Goal: Task Accomplishment & Management: Manage account settings

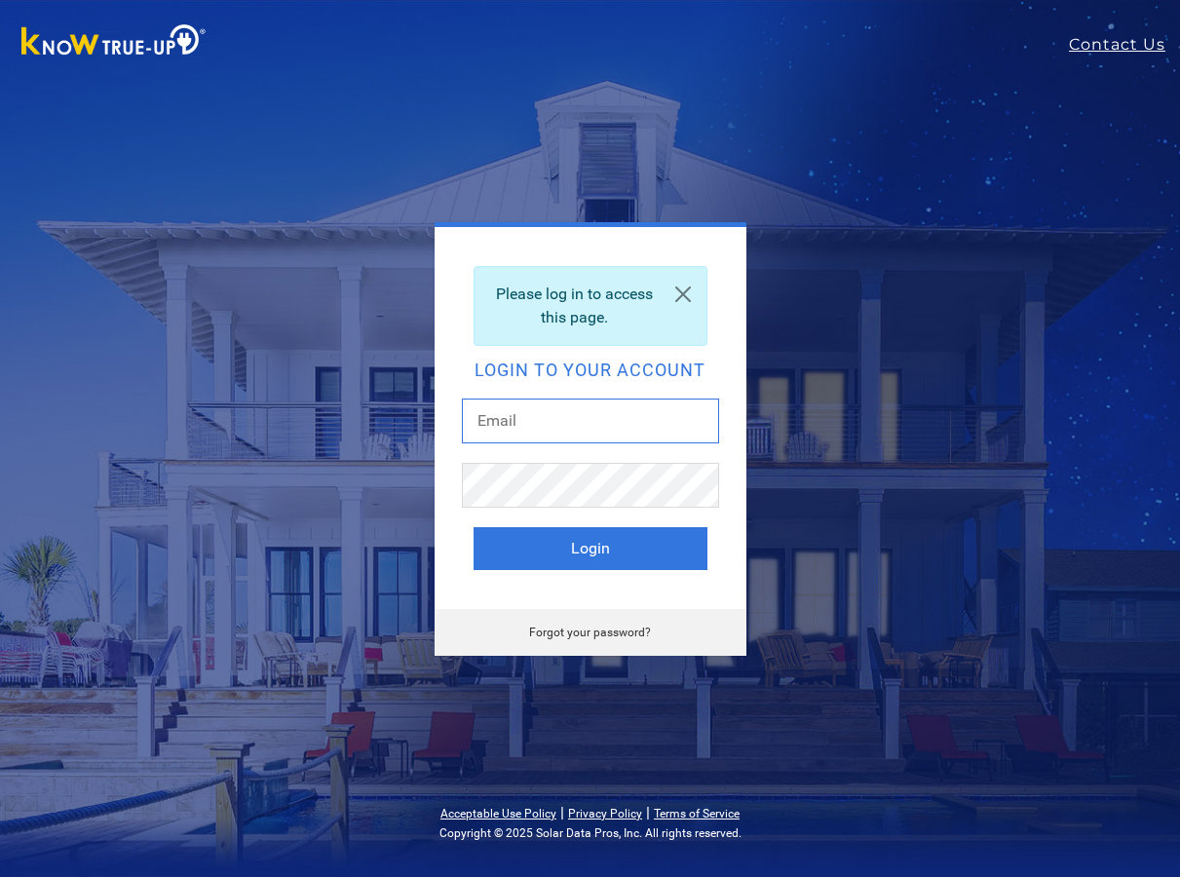
type input "Trevor@solarconnectllc.com"
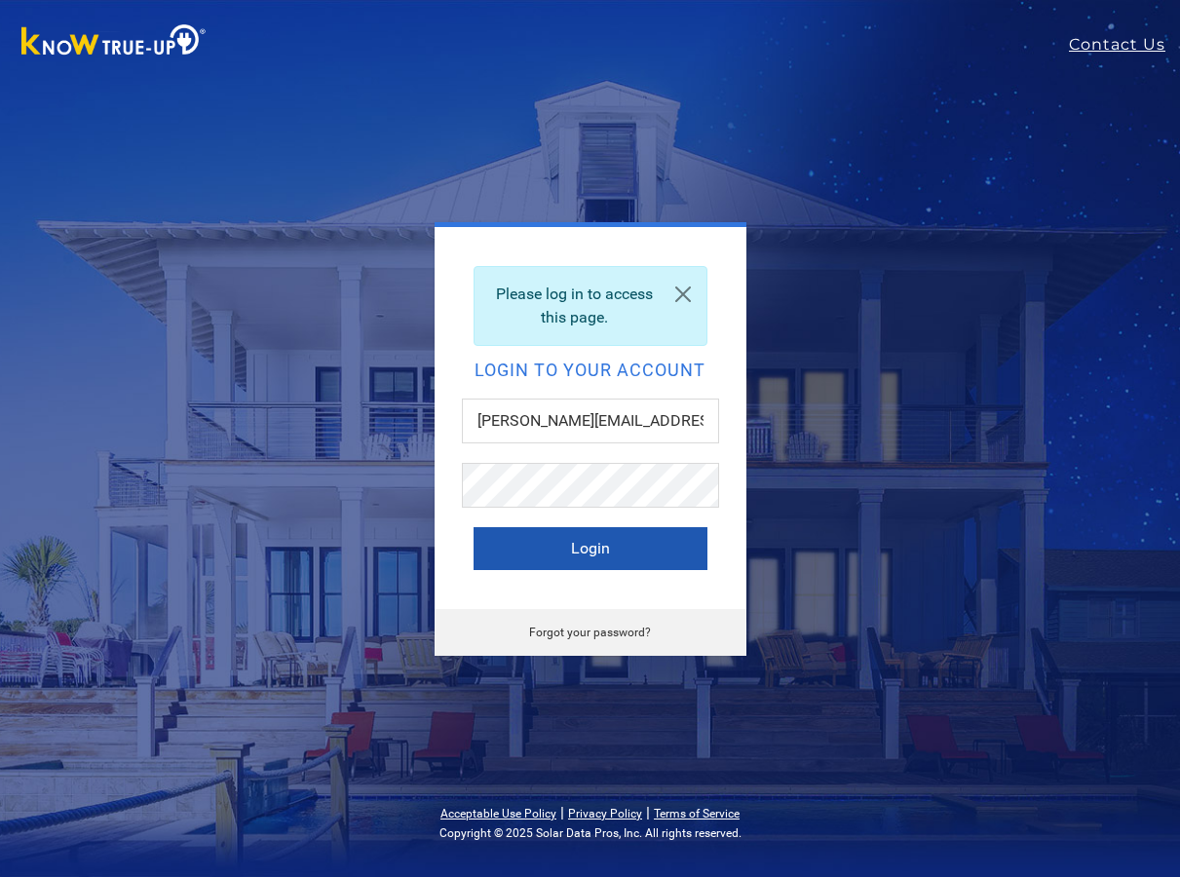
click at [590, 552] on button "Login" at bounding box center [591, 548] width 234 height 43
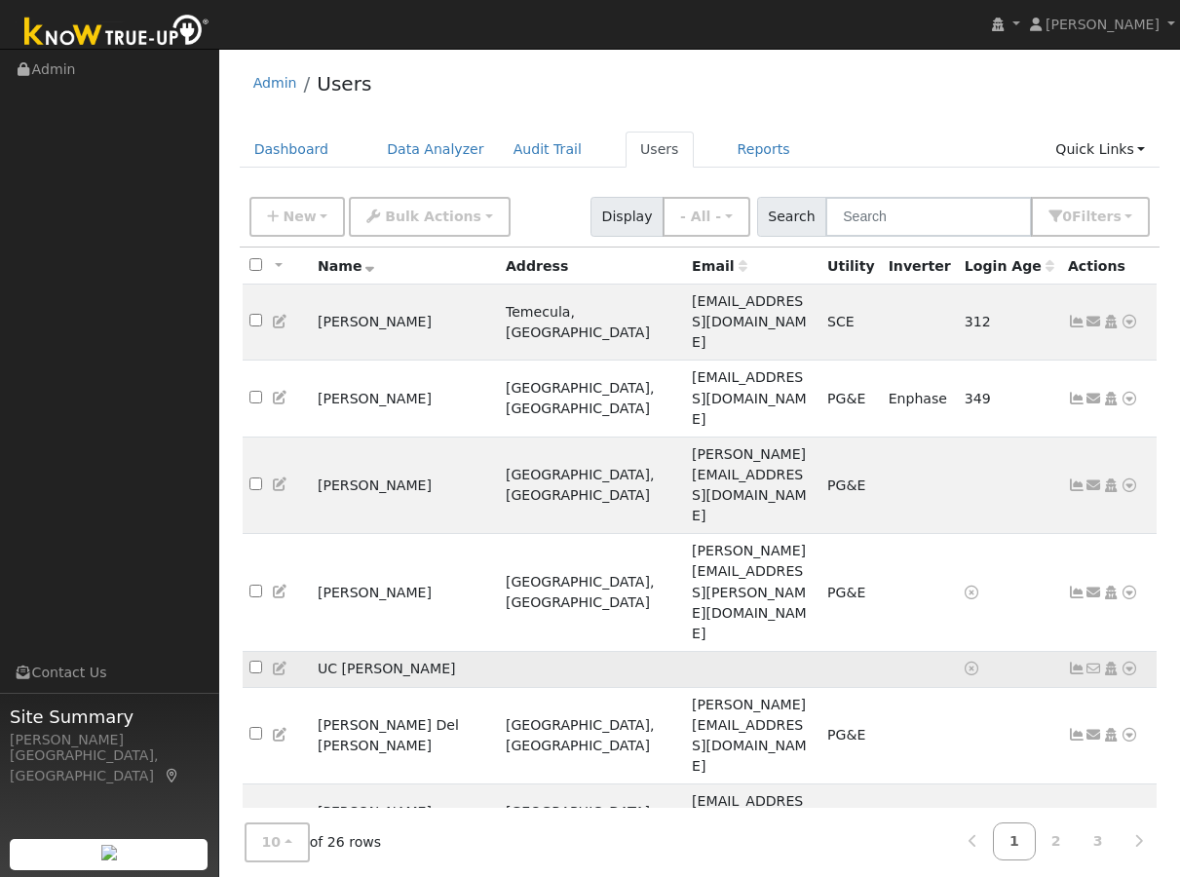
click at [1131, 662] on icon at bounding box center [1130, 669] width 18 height 14
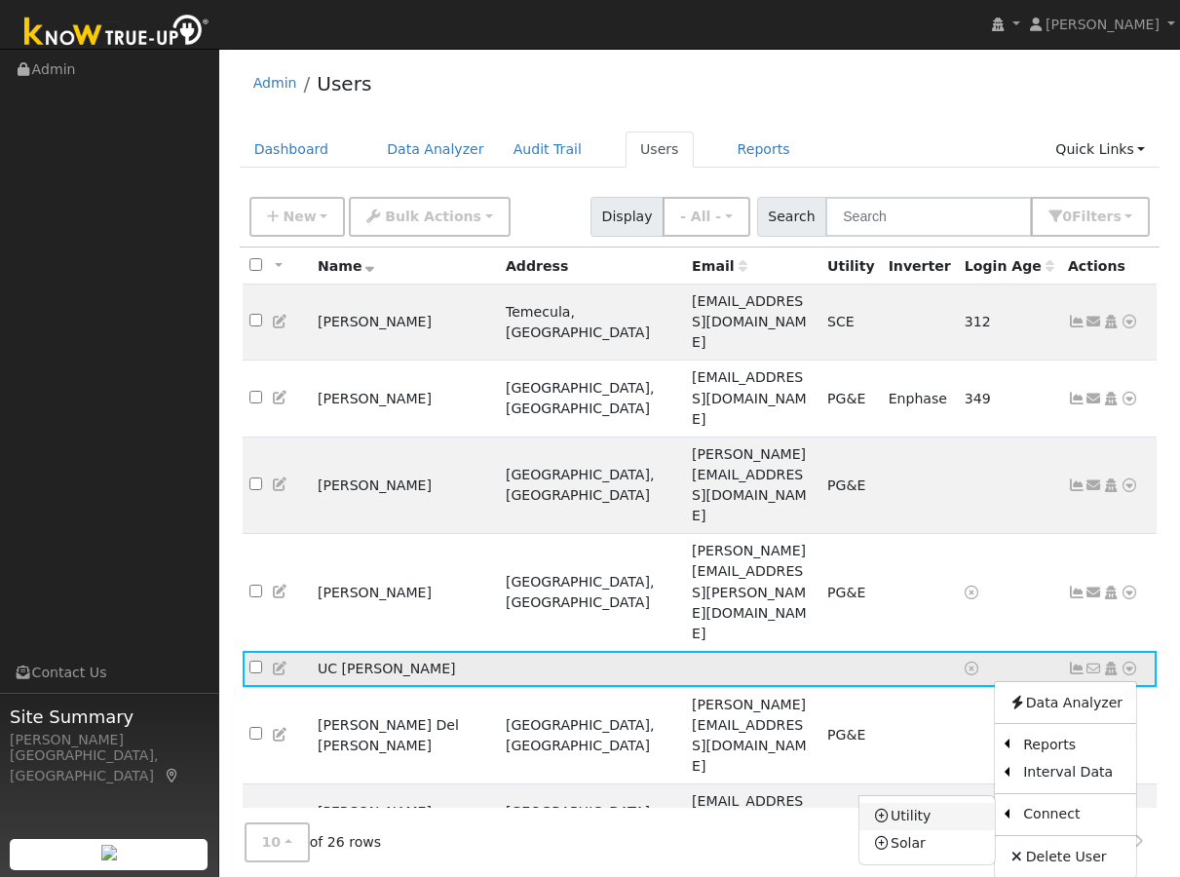
click at [906, 803] on link "Utility" at bounding box center [927, 816] width 135 height 27
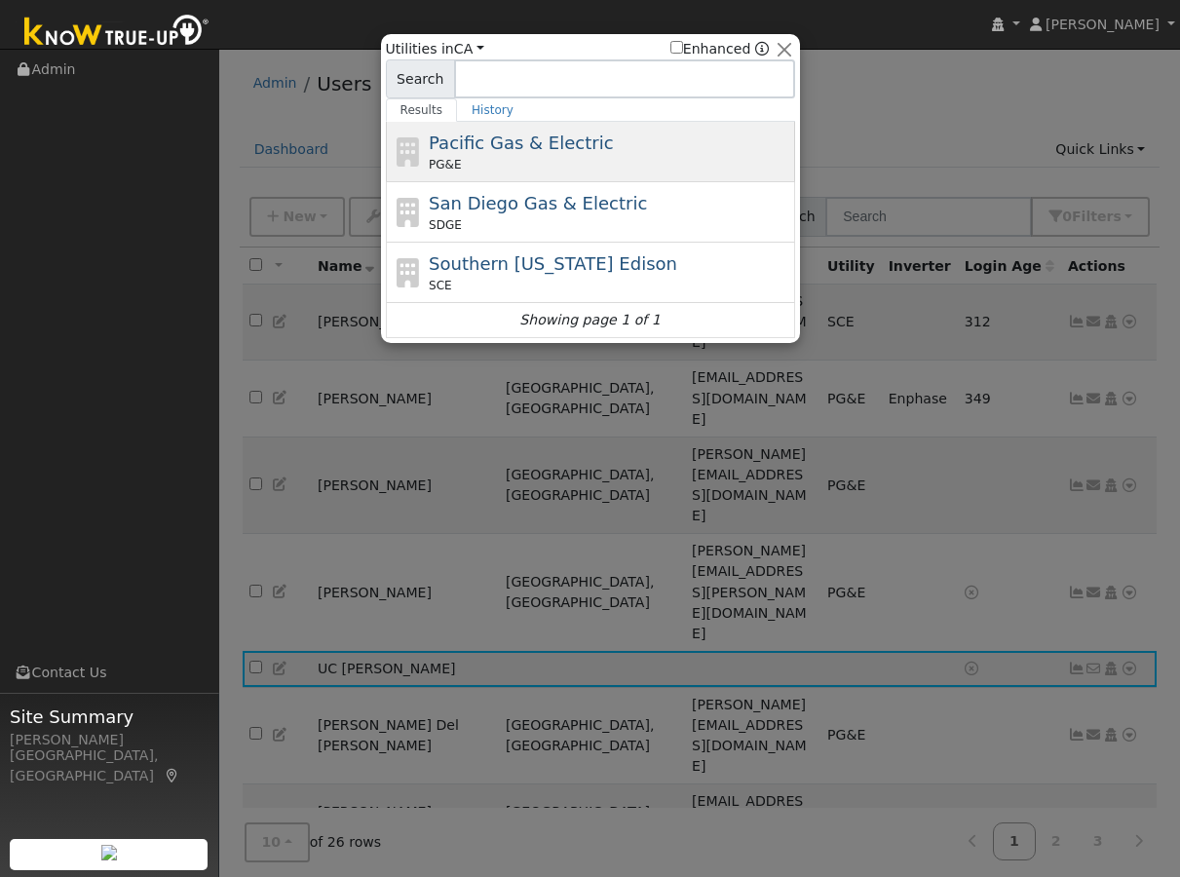
click at [492, 144] on span "Pacific Gas & Electric" at bounding box center [521, 143] width 184 height 20
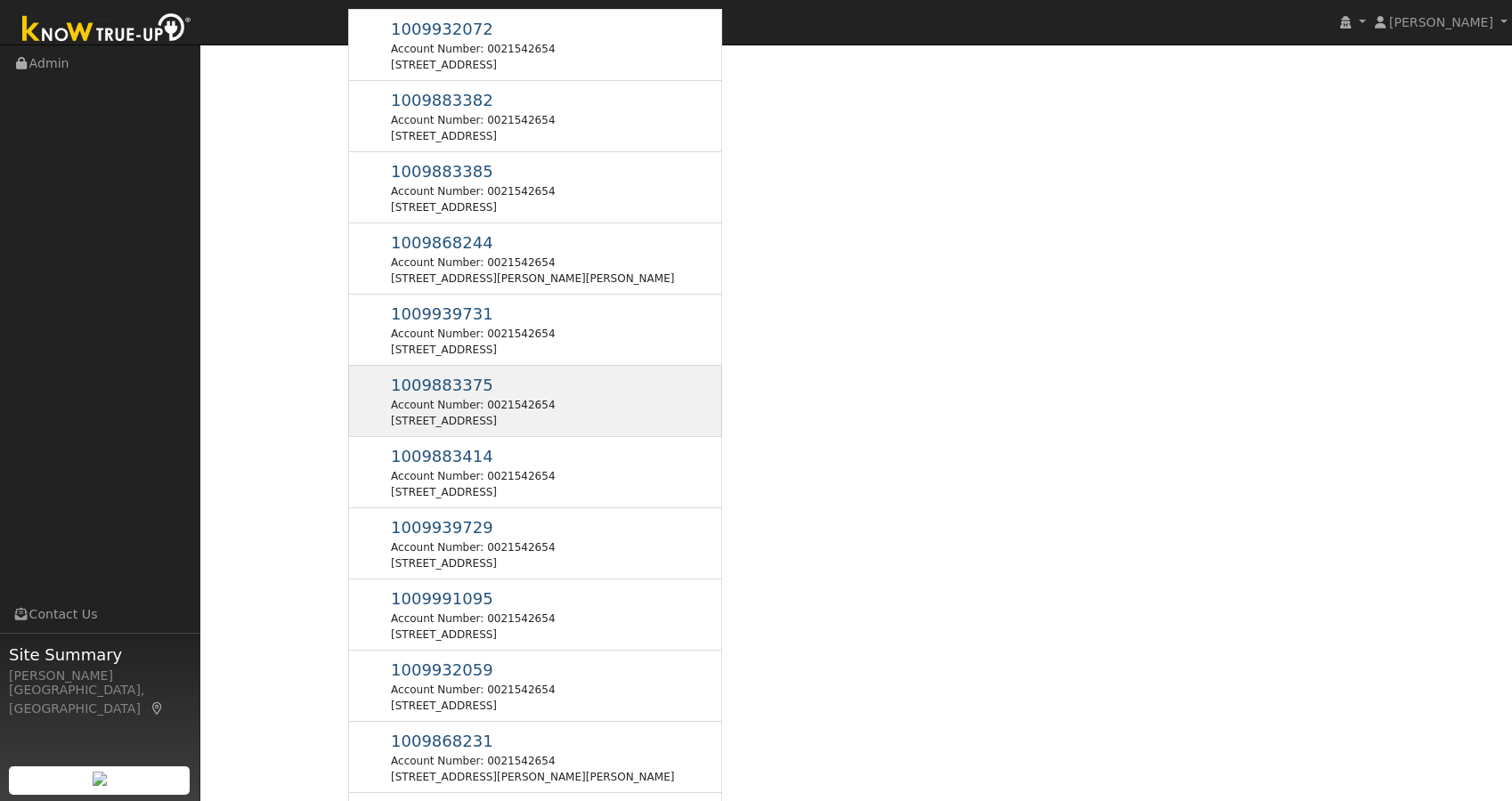
scroll to position [245, 0]
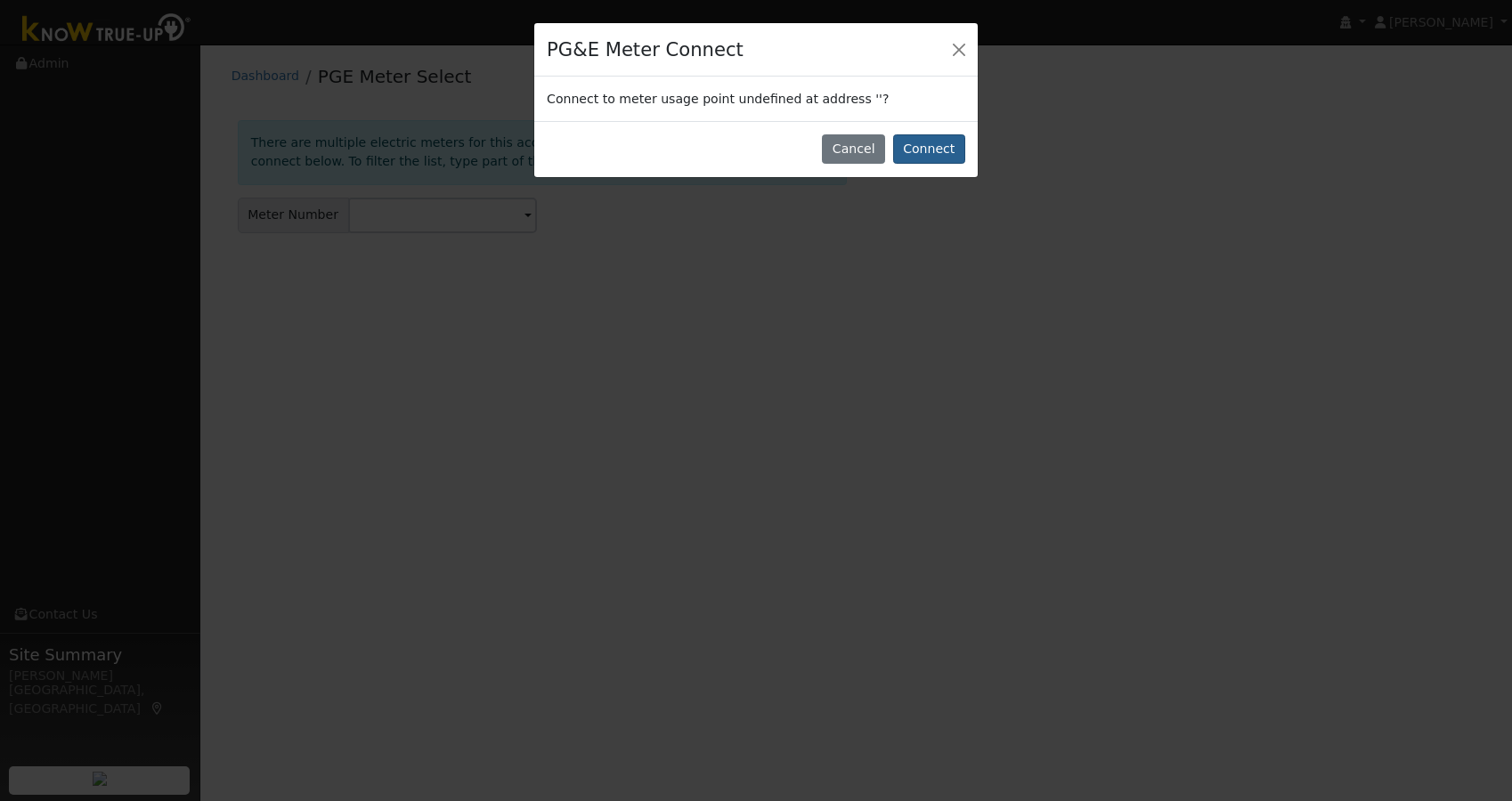
click at [919, 146] on button "Connect" at bounding box center [929, 149] width 72 height 30
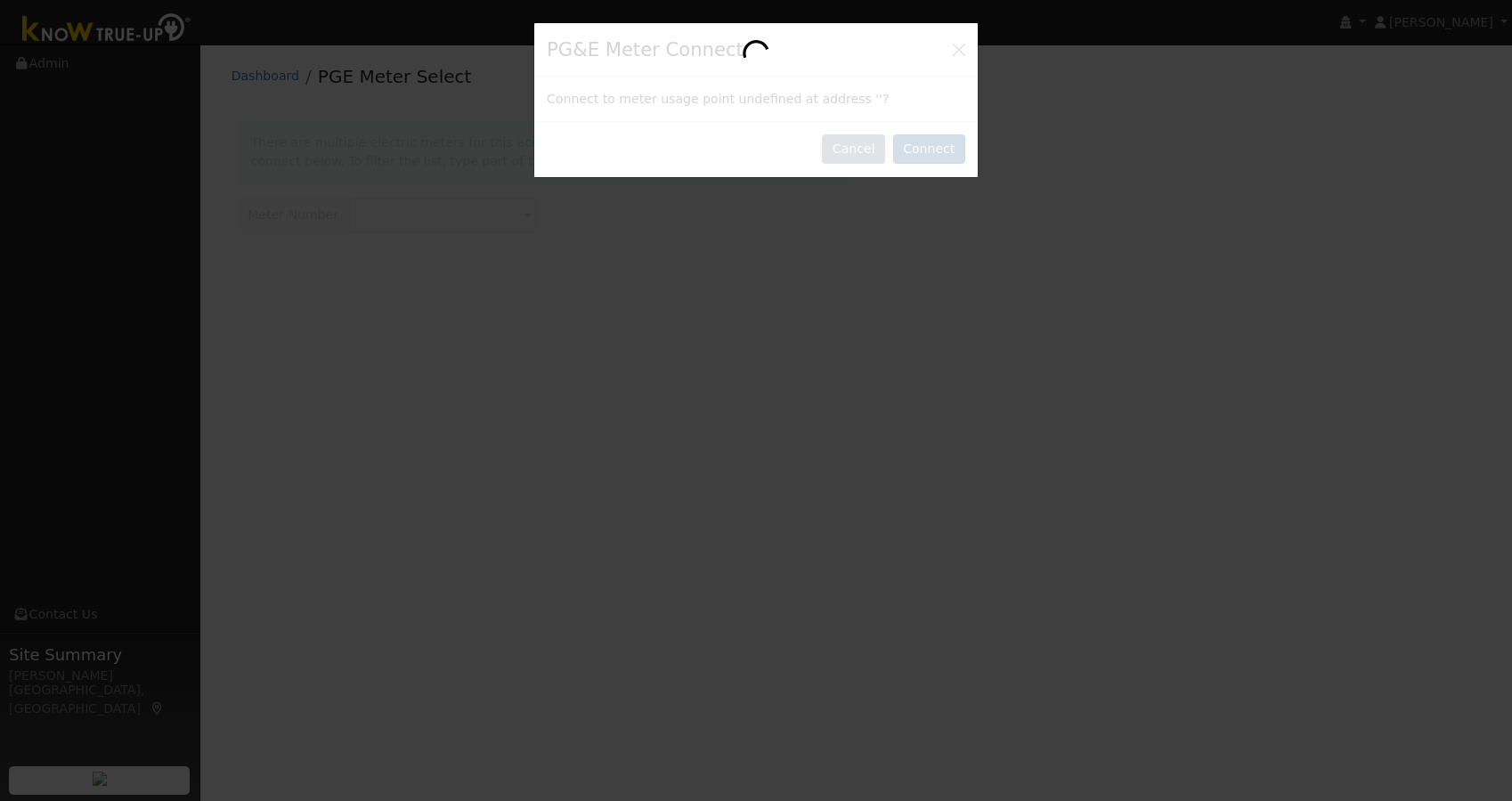
scroll to position [0, 0]
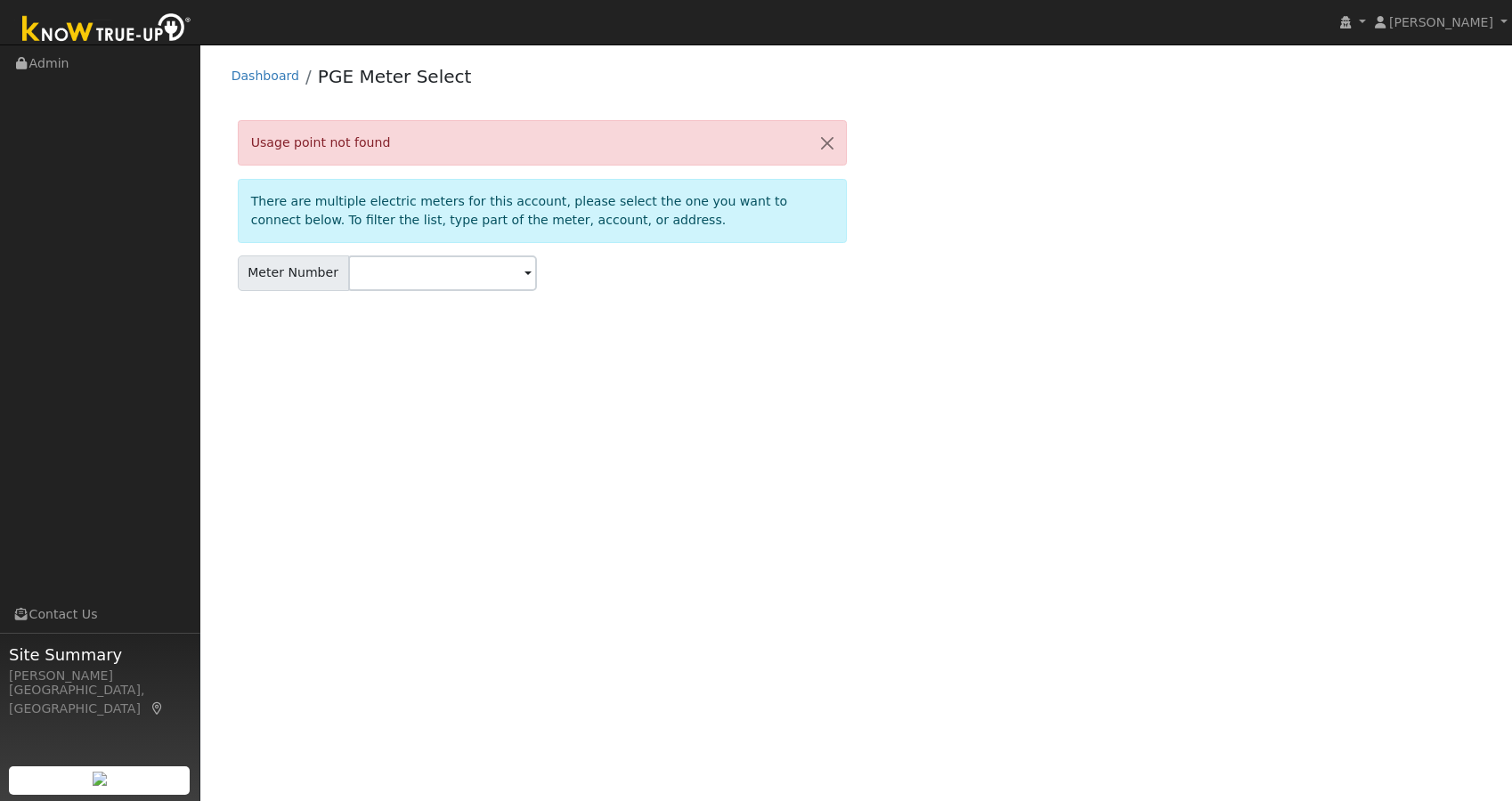
drag, startPoint x: 513, startPoint y: 283, endPoint x: 501, endPoint y: 279, distance: 12.6
click at [513, 282] on div "Meter Number" at bounding box center [542, 273] width 609 height 36
click at [524, 279] on span at bounding box center [528, 274] width 7 height 20
click at [524, 268] on span at bounding box center [528, 274] width 7 height 20
drag, startPoint x: 498, startPoint y: 272, endPoint x: 486, endPoint y: 271, distance: 12.0
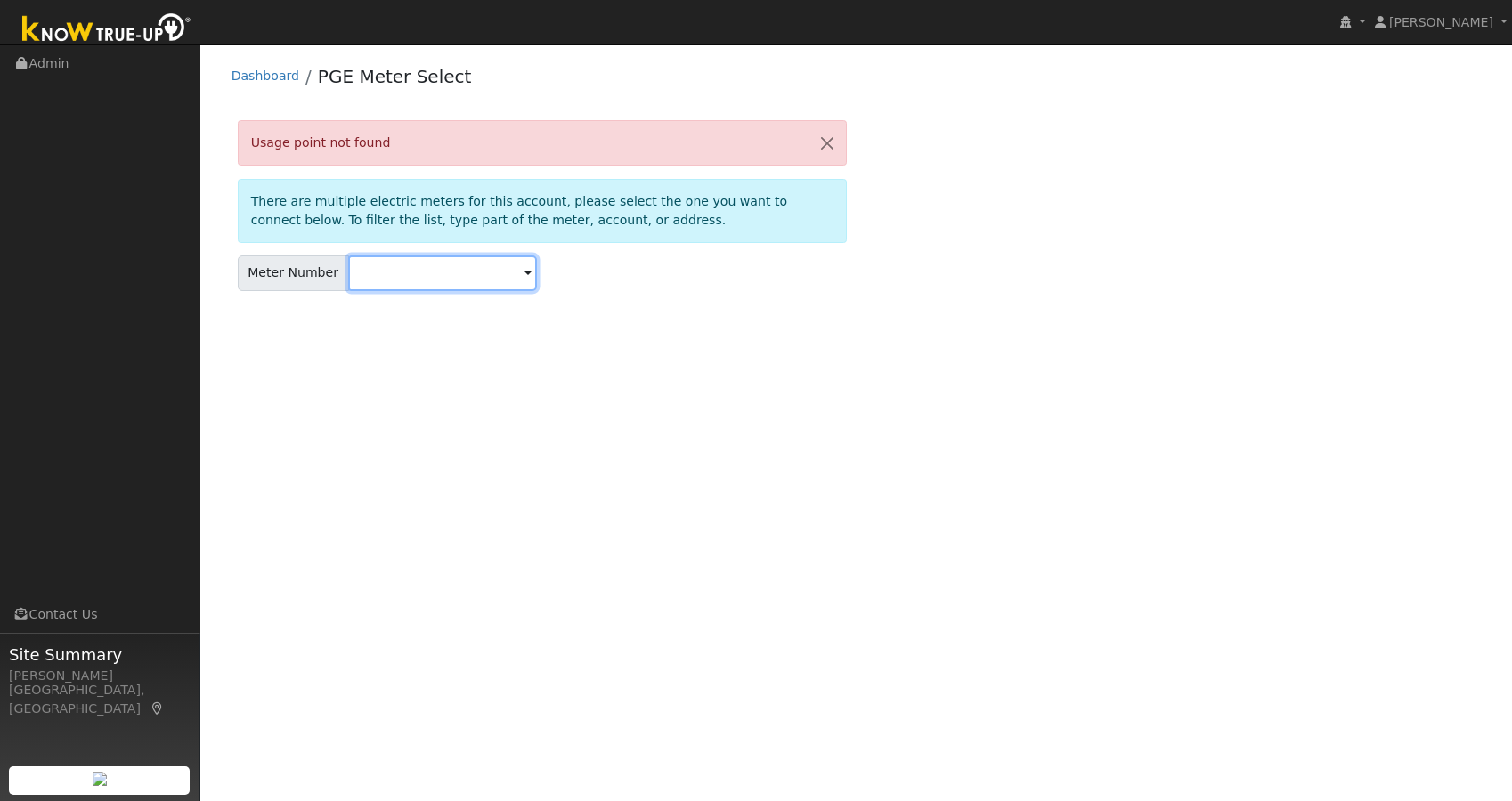
click at [497, 272] on input "text" at bounding box center [442, 273] width 189 height 36
click at [524, 275] on span at bounding box center [528, 274] width 7 height 20
click at [398, 271] on input "text" at bounding box center [442, 273] width 189 height 36
click at [524, 272] on span at bounding box center [528, 274] width 7 height 20
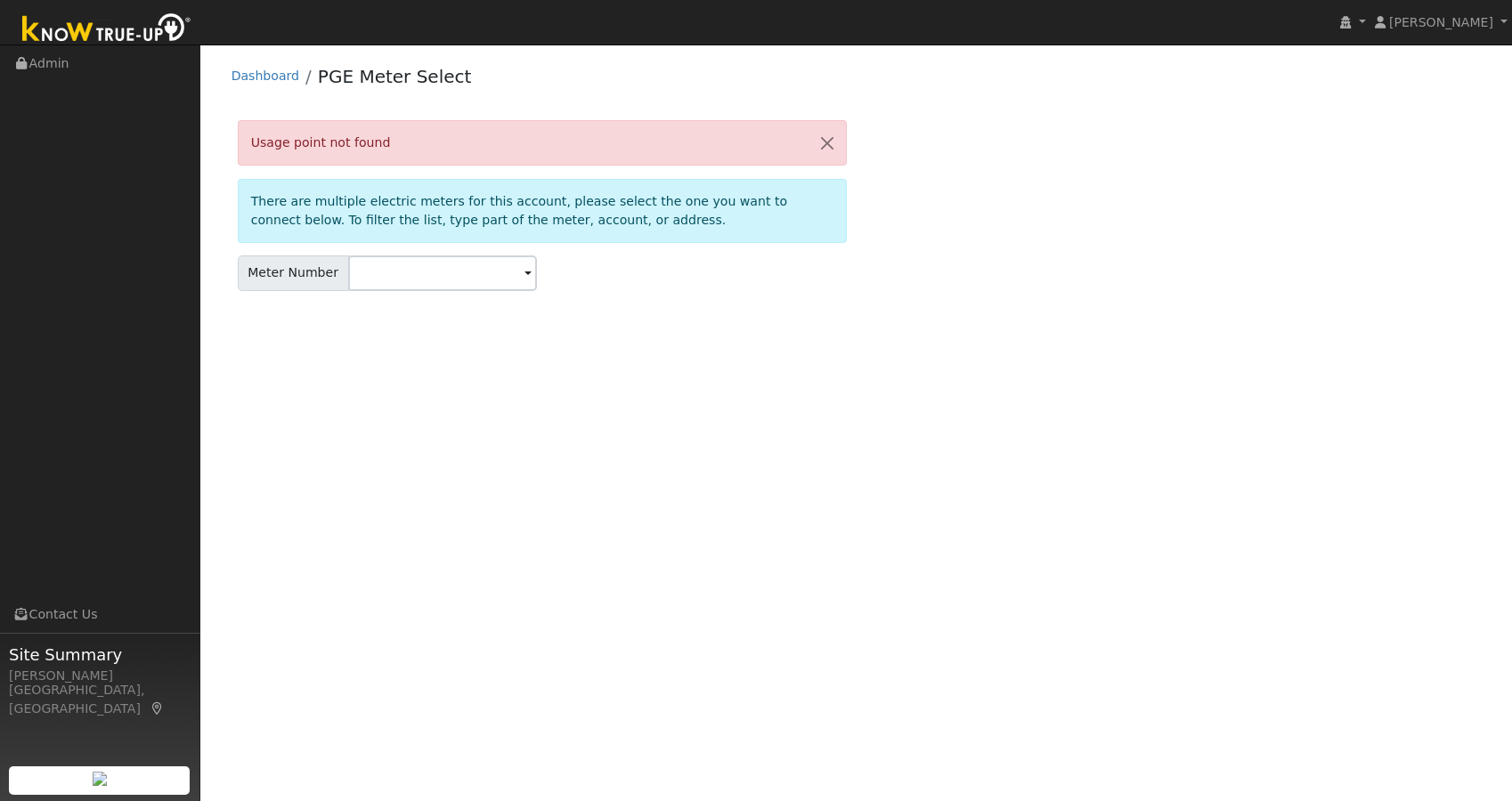
click at [519, 334] on div "User Profile First name Last name Email Email Notifications No Emails No Emails…" at bounding box center [856, 423] width 1312 height 757
click at [524, 274] on span at bounding box center [528, 274] width 7 height 20
click at [480, 276] on input "text" at bounding box center [442, 273] width 189 height 36
click at [524, 272] on span at bounding box center [528, 274] width 7 height 20
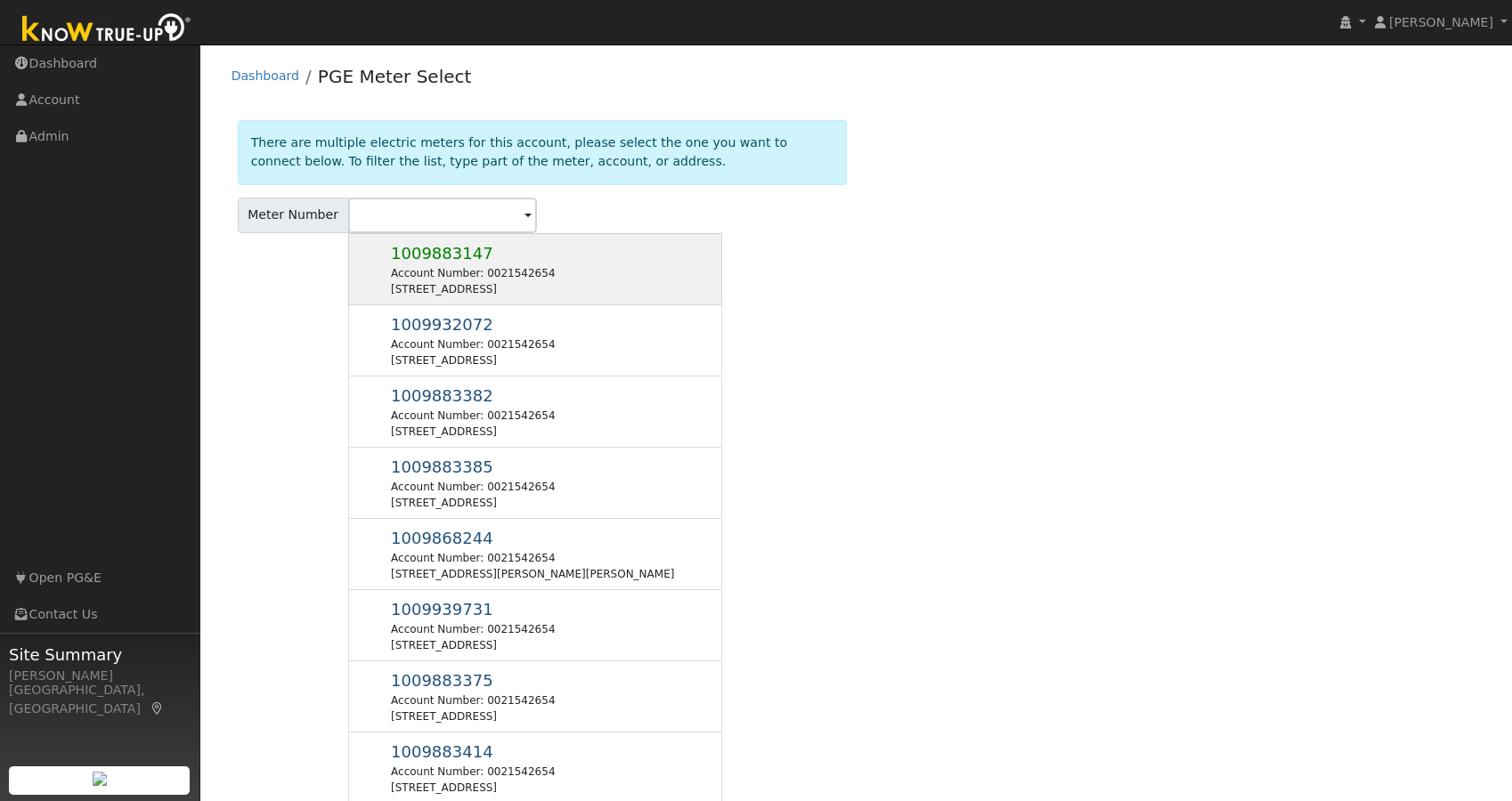
click at [428, 257] on span "1009883147" at bounding box center [442, 253] width 102 height 18
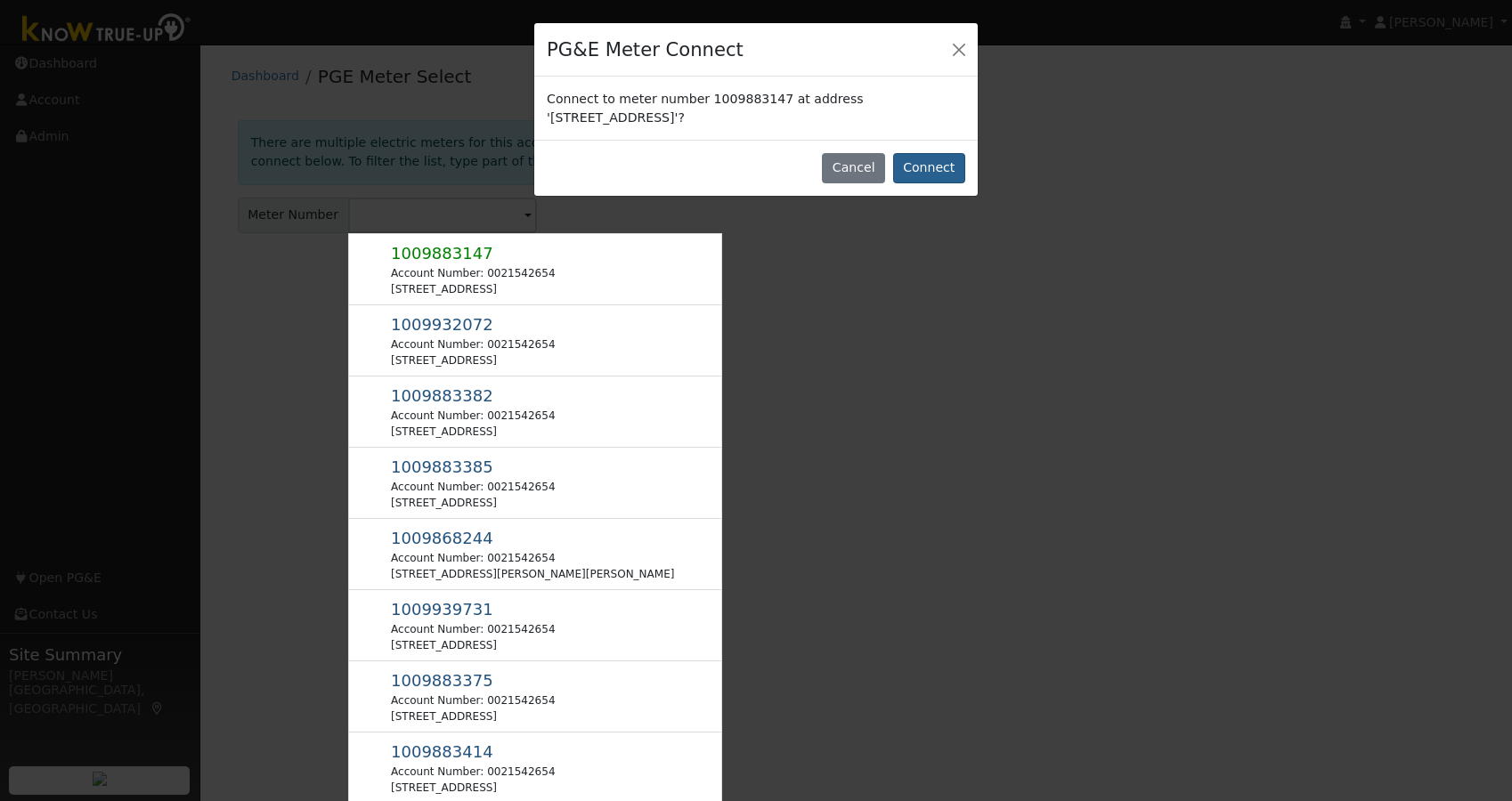
click at [927, 173] on button "Connect" at bounding box center [929, 168] width 72 height 30
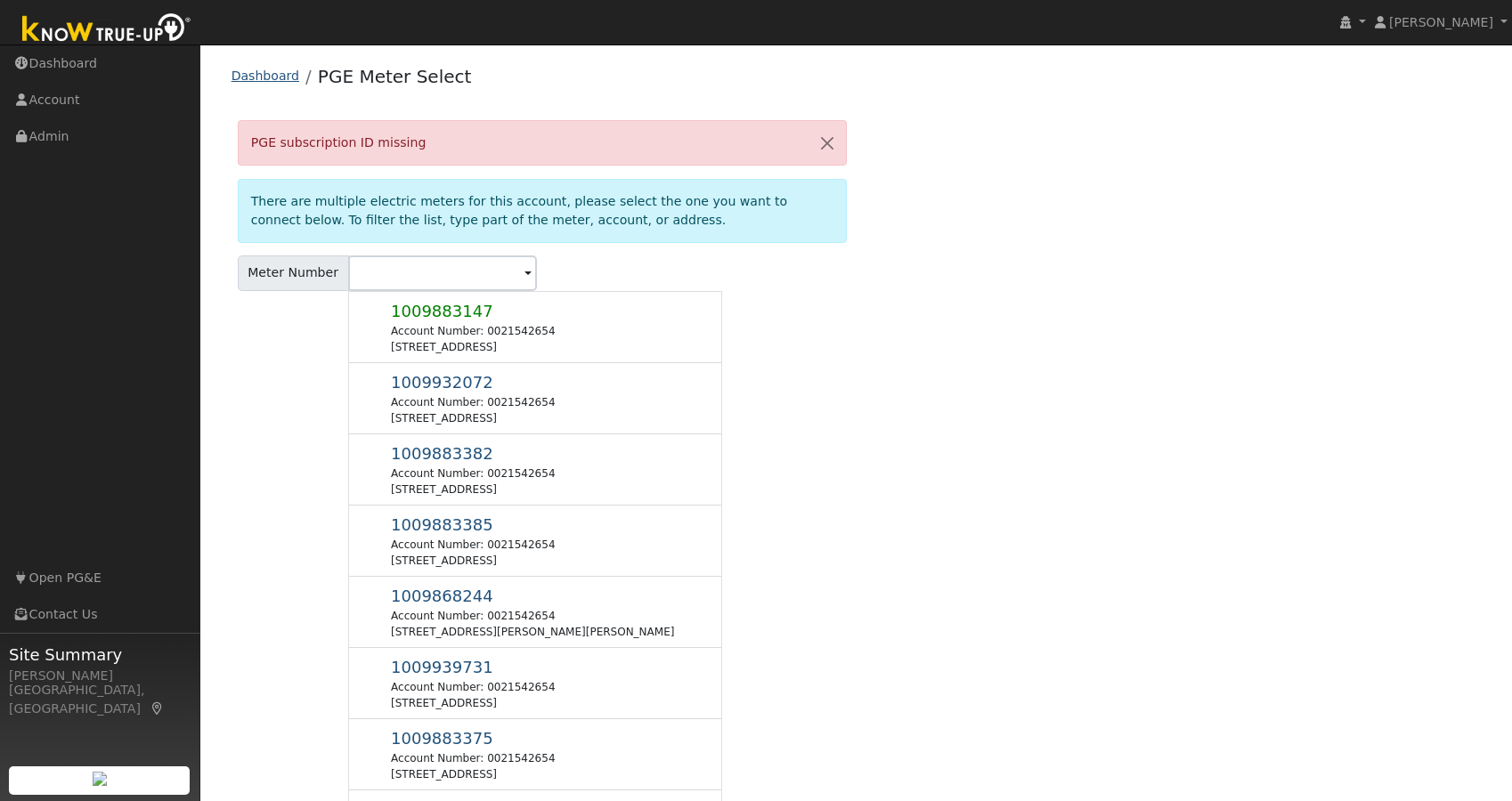
click at [270, 77] on link "Dashboard" at bounding box center [265, 76] width 68 height 15
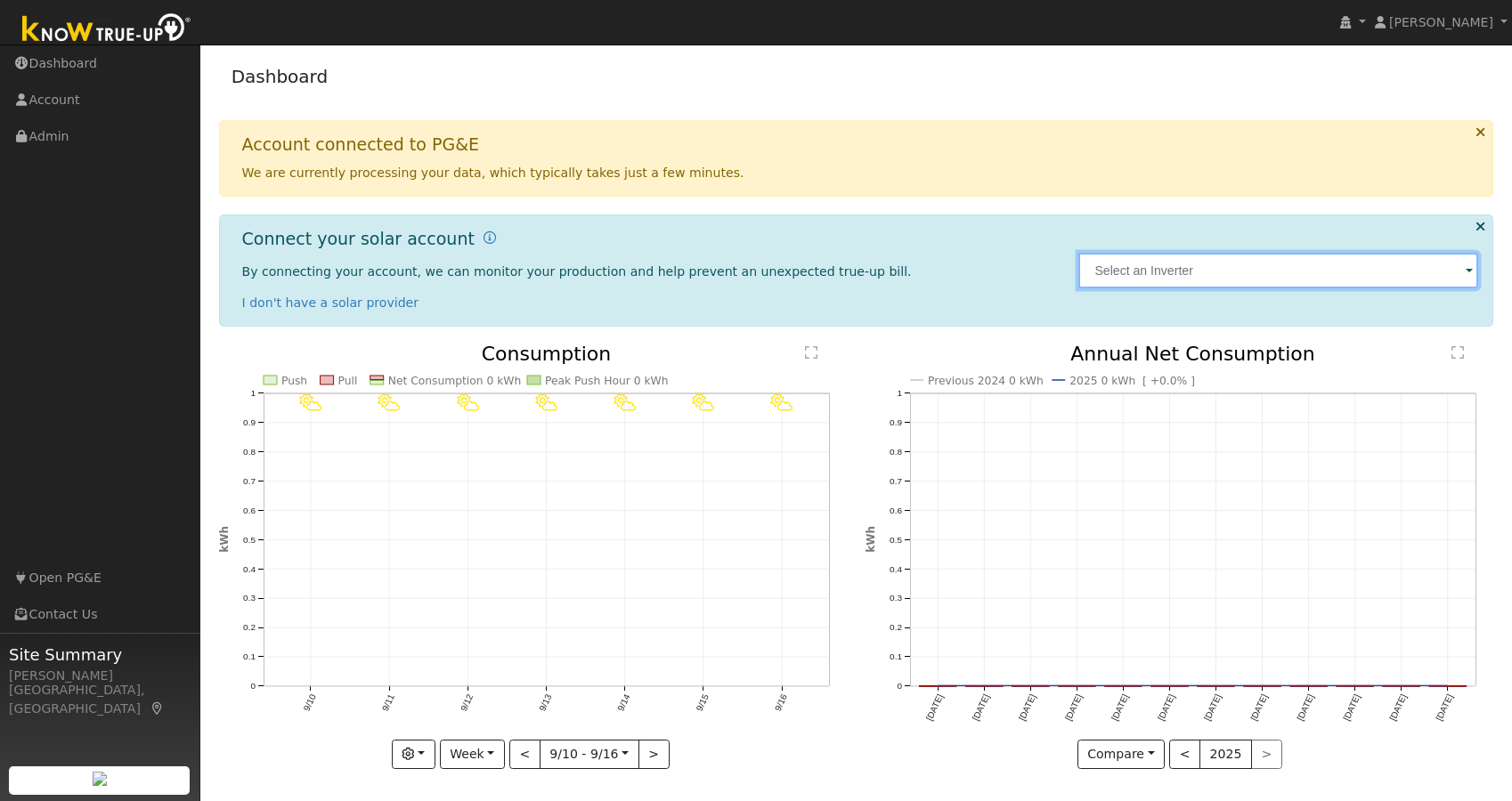
click at [1178, 283] on input "text" at bounding box center [1278, 270] width 400 height 36
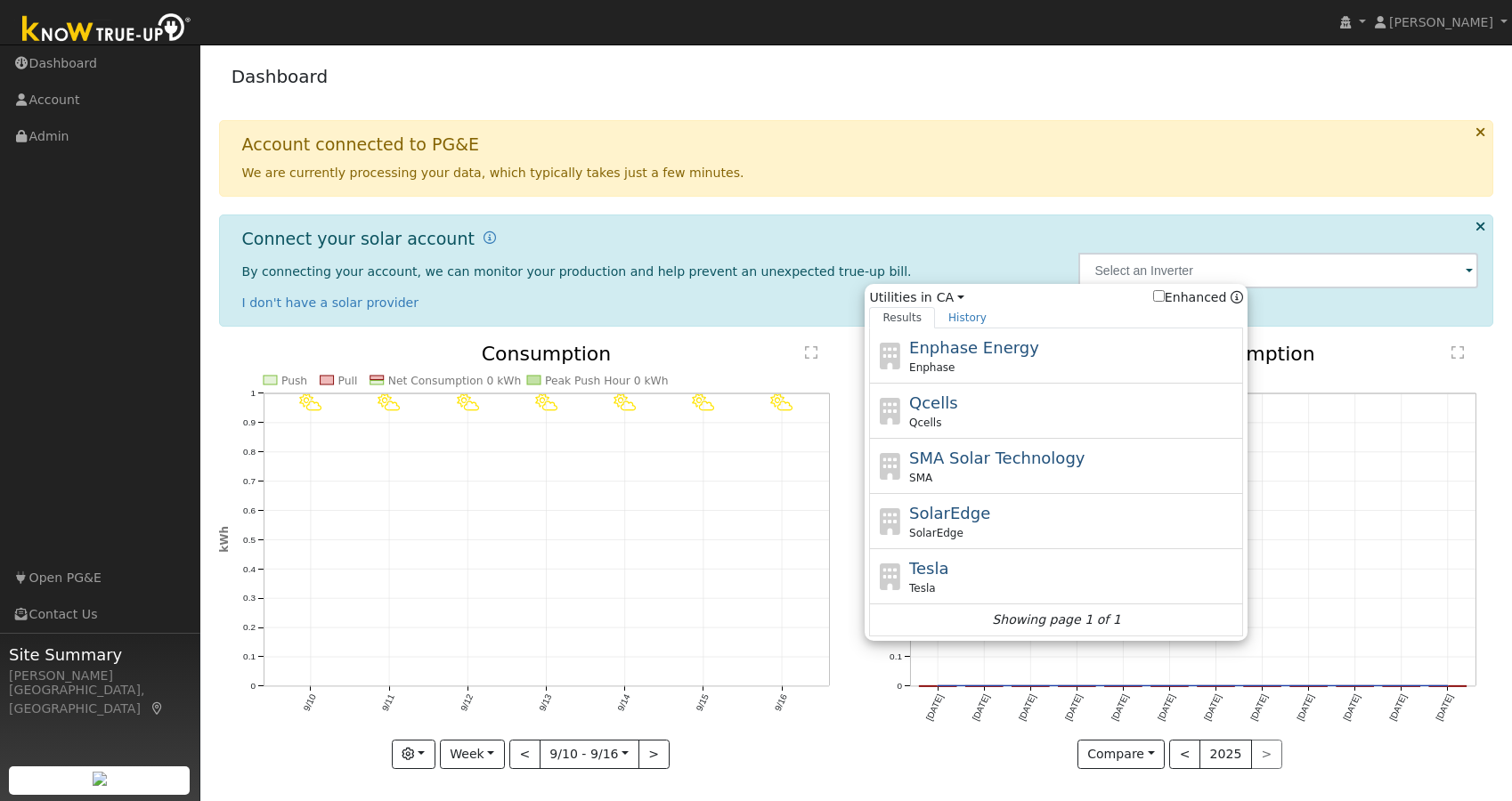
click at [1483, 131] on icon at bounding box center [1480, 132] width 10 height 14
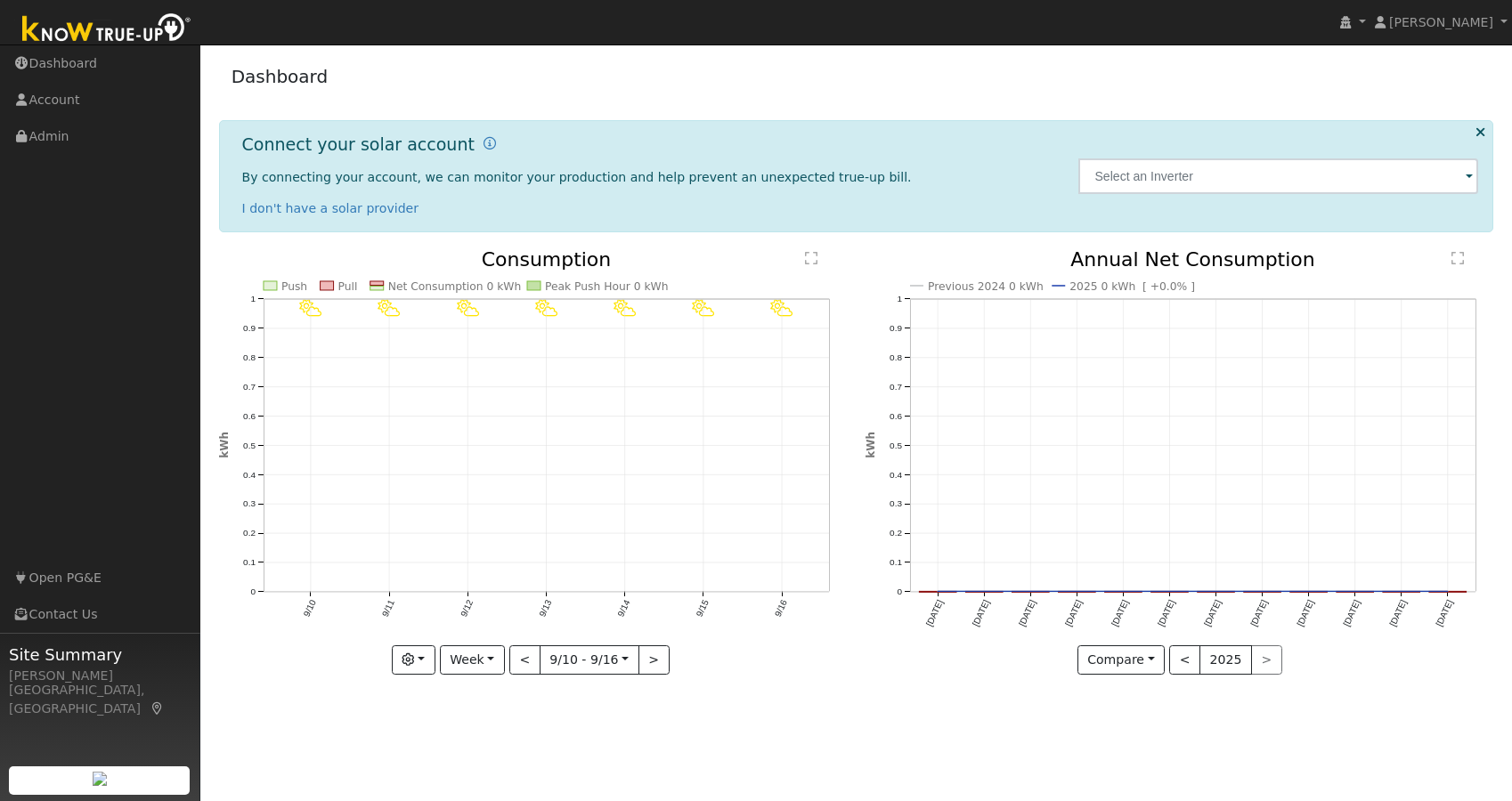
click at [1483, 131] on icon at bounding box center [1480, 132] width 10 height 14
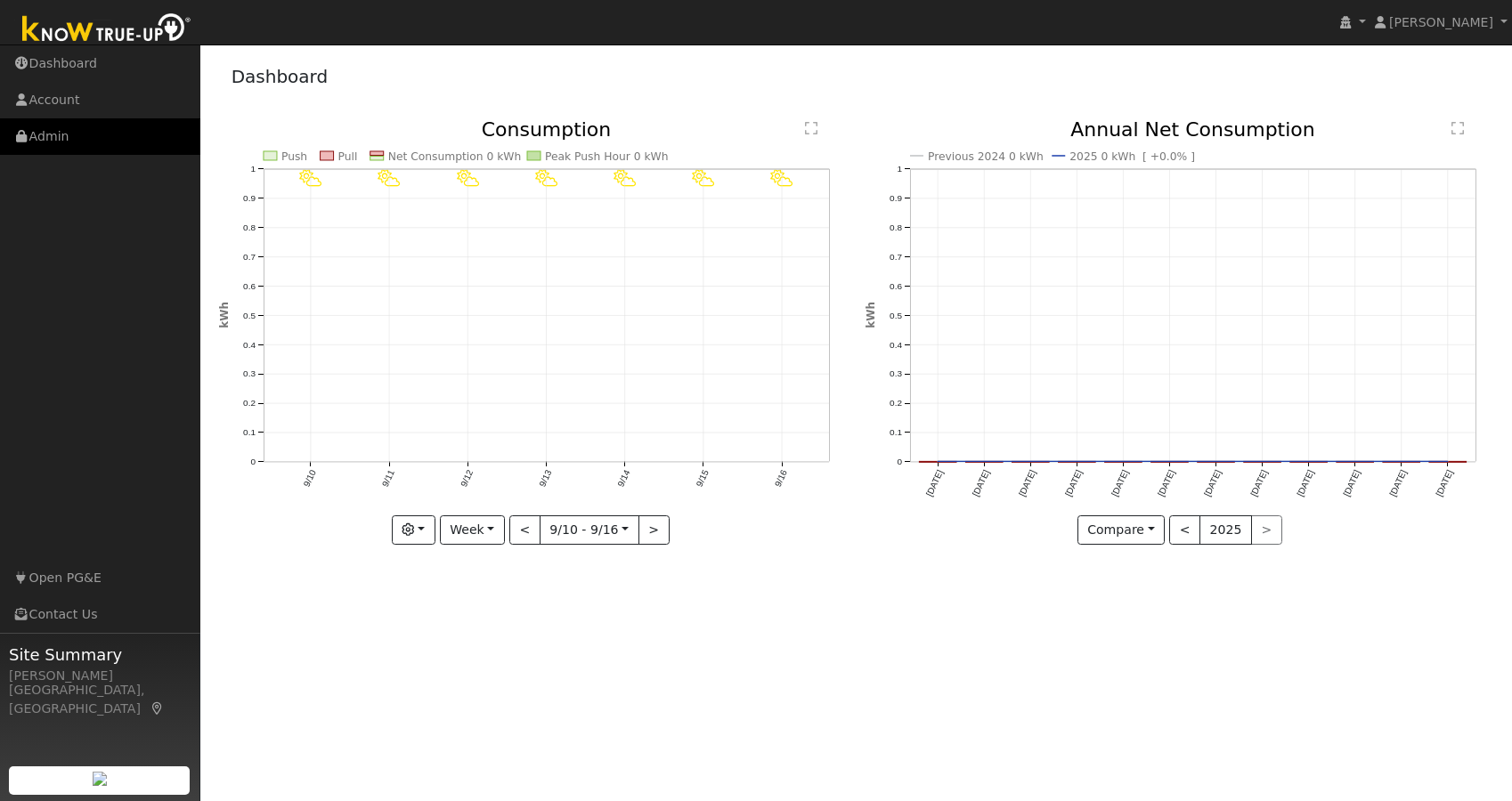
click at [28, 139] on link "Admin" at bounding box center [100, 137] width 200 height 37
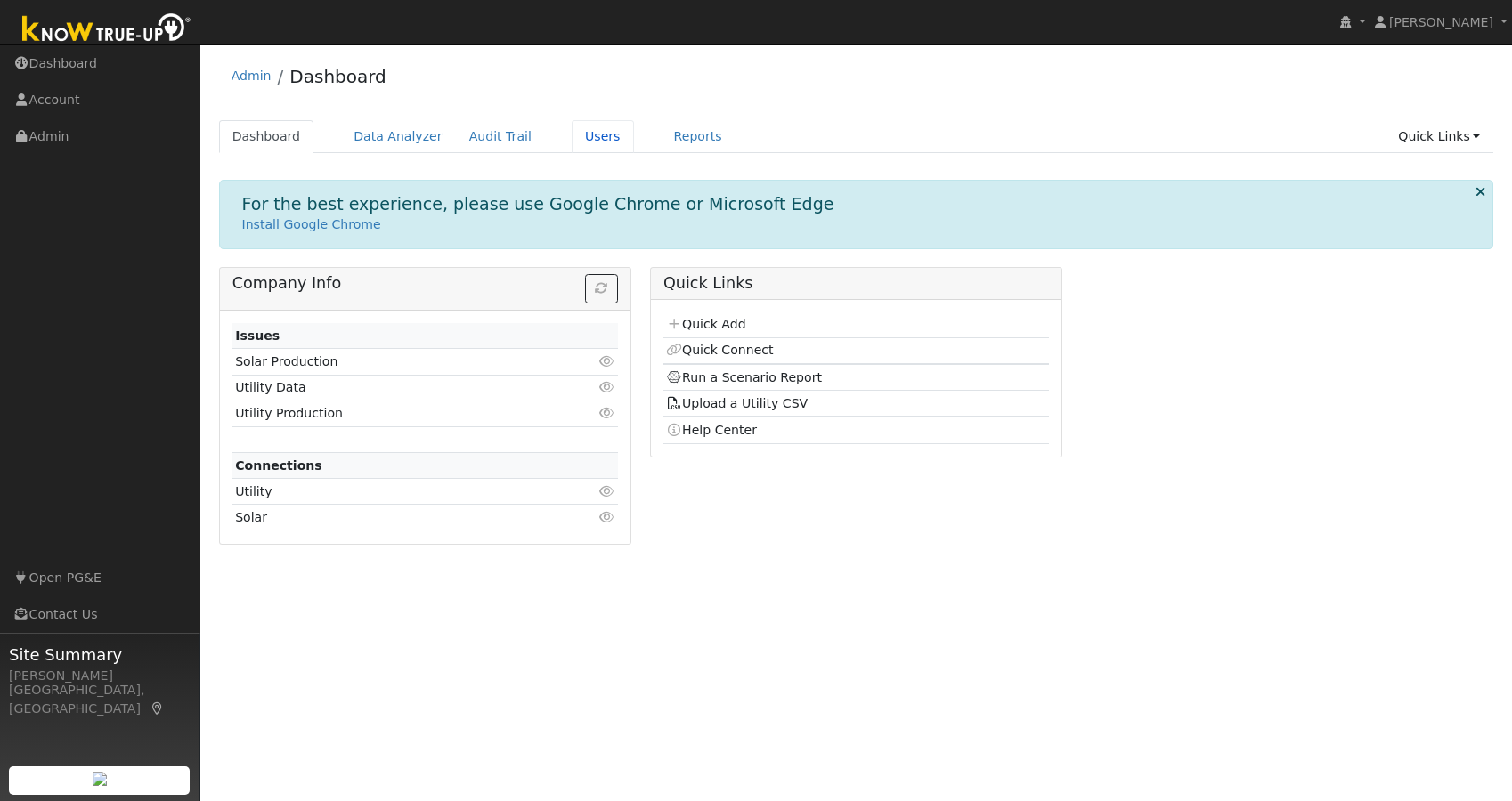
click at [589, 138] on link "Users" at bounding box center [603, 137] width 62 height 33
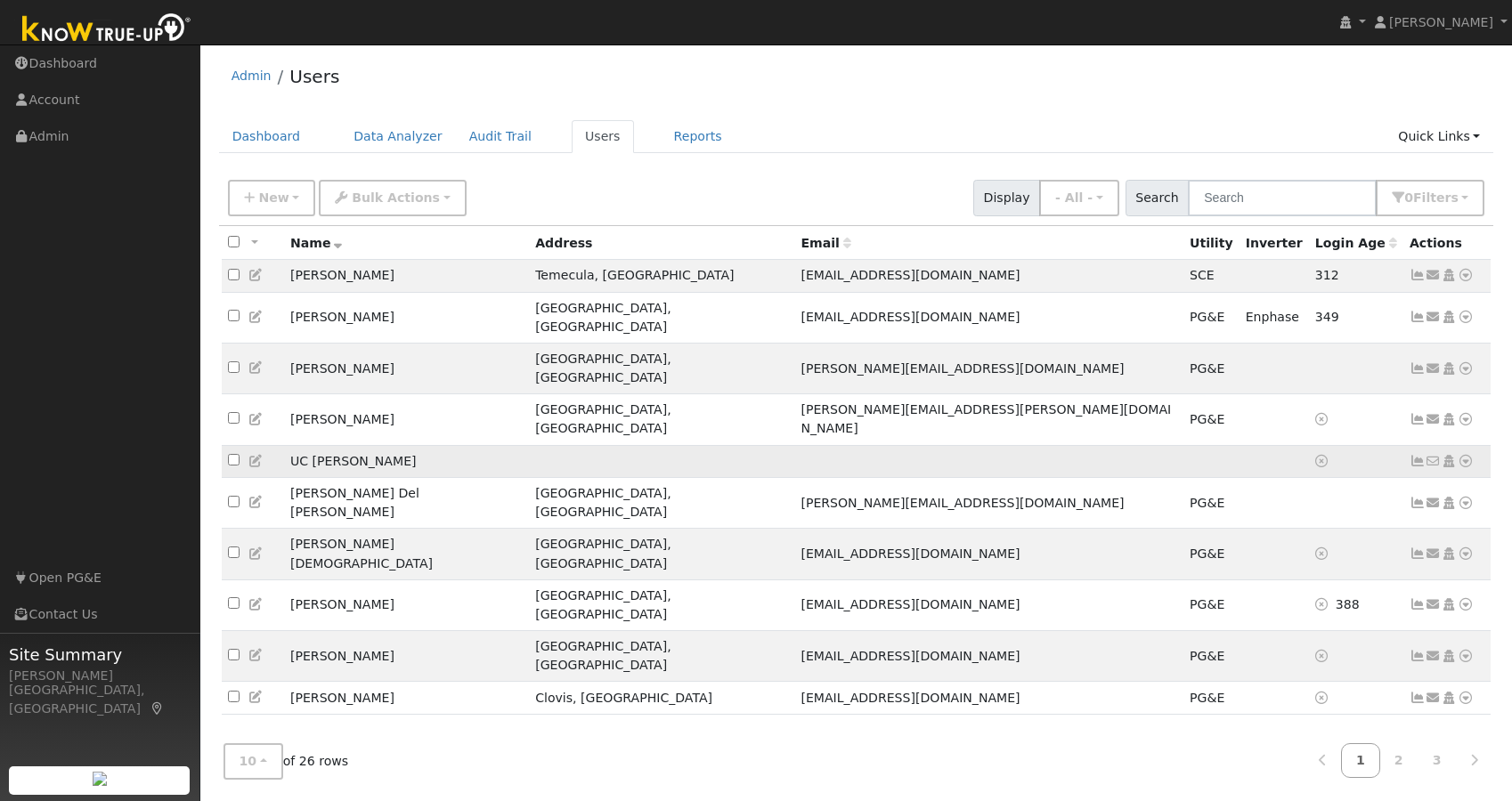
click at [1466, 455] on icon at bounding box center [1466, 461] width 16 height 13
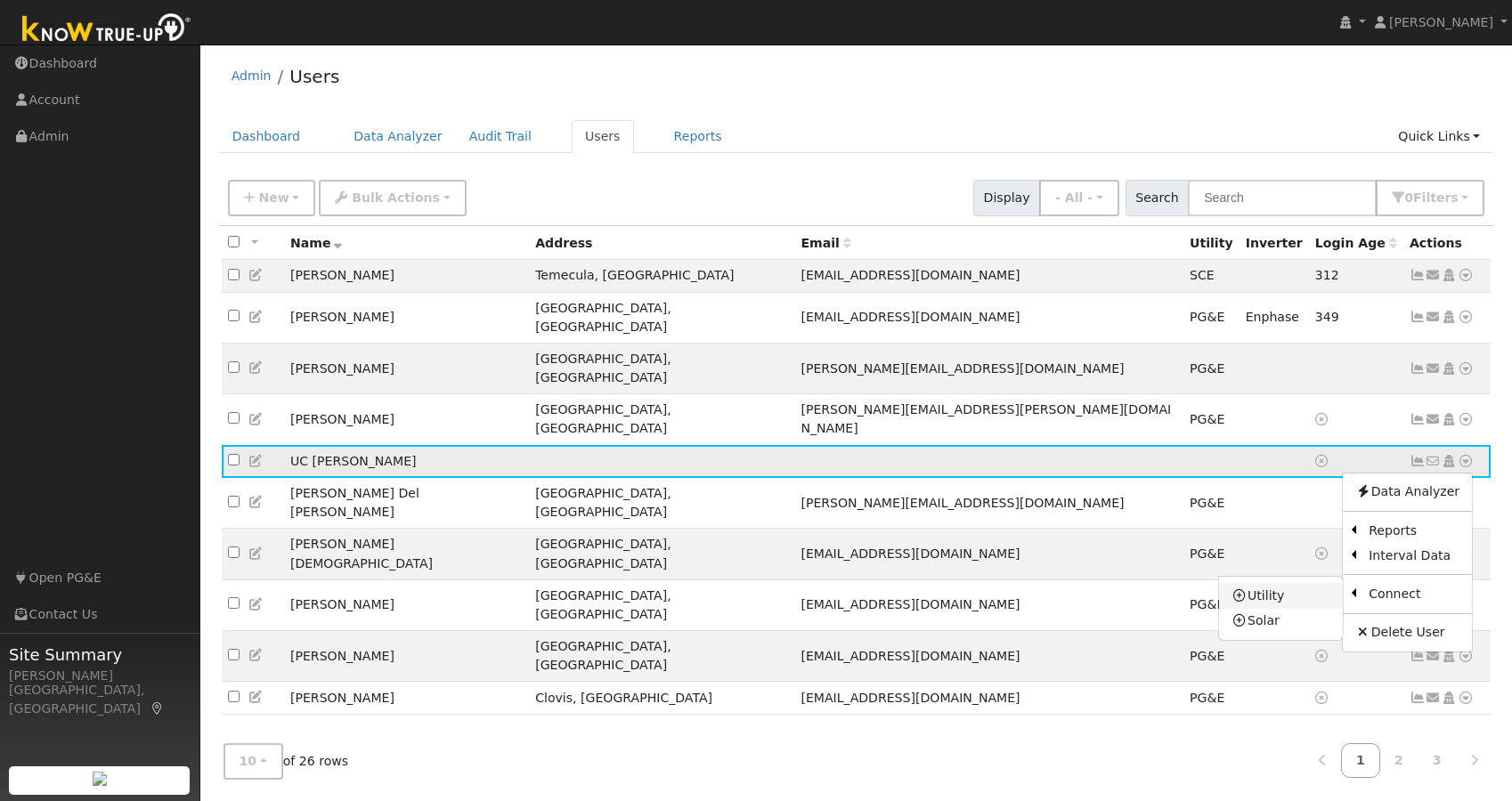
click at [1274, 583] on link "Utility" at bounding box center [1280, 595] width 123 height 25
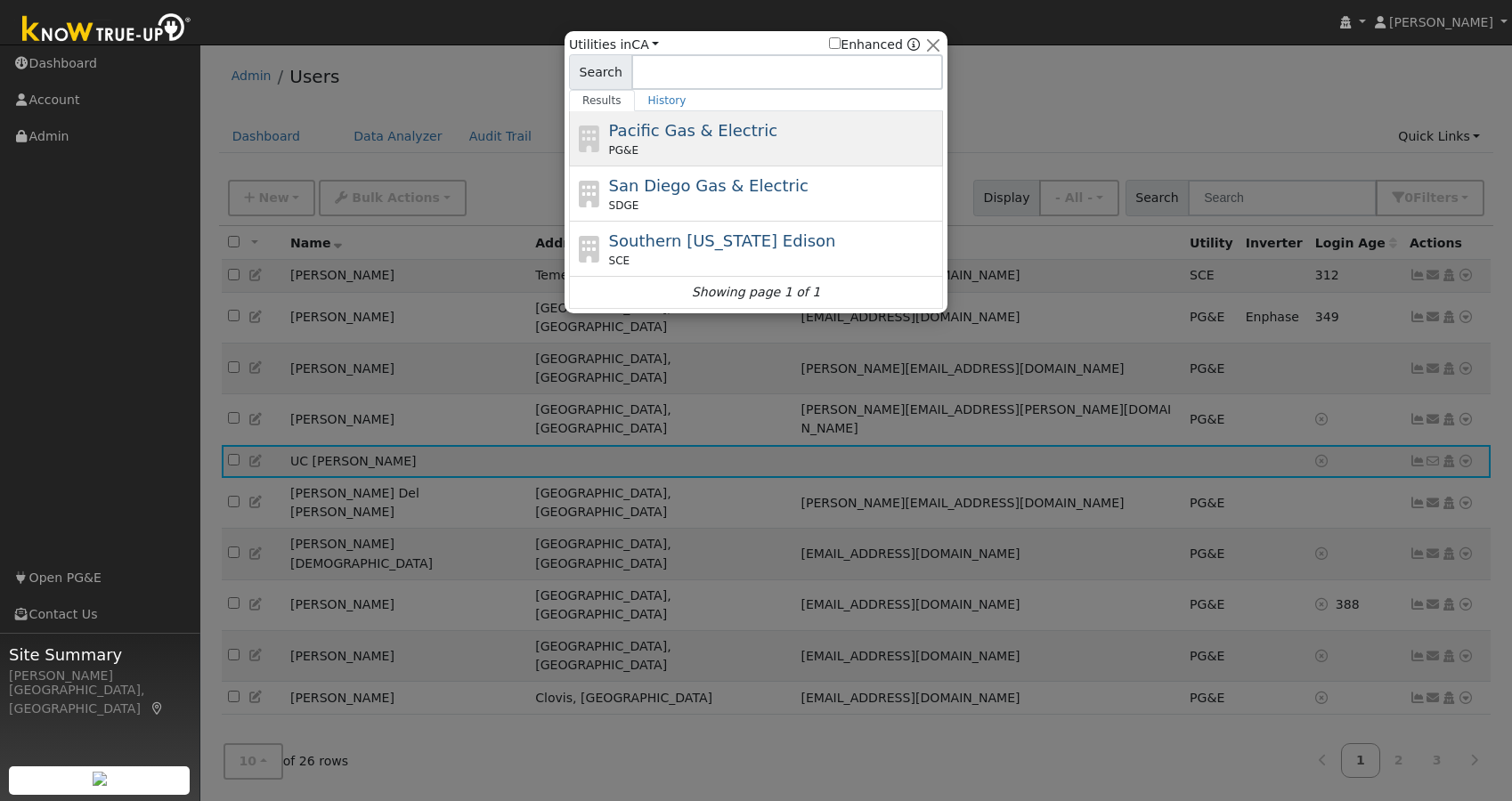
click at [702, 142] on div "PG&E" at bounding box center [775, 151] width 331 height 16
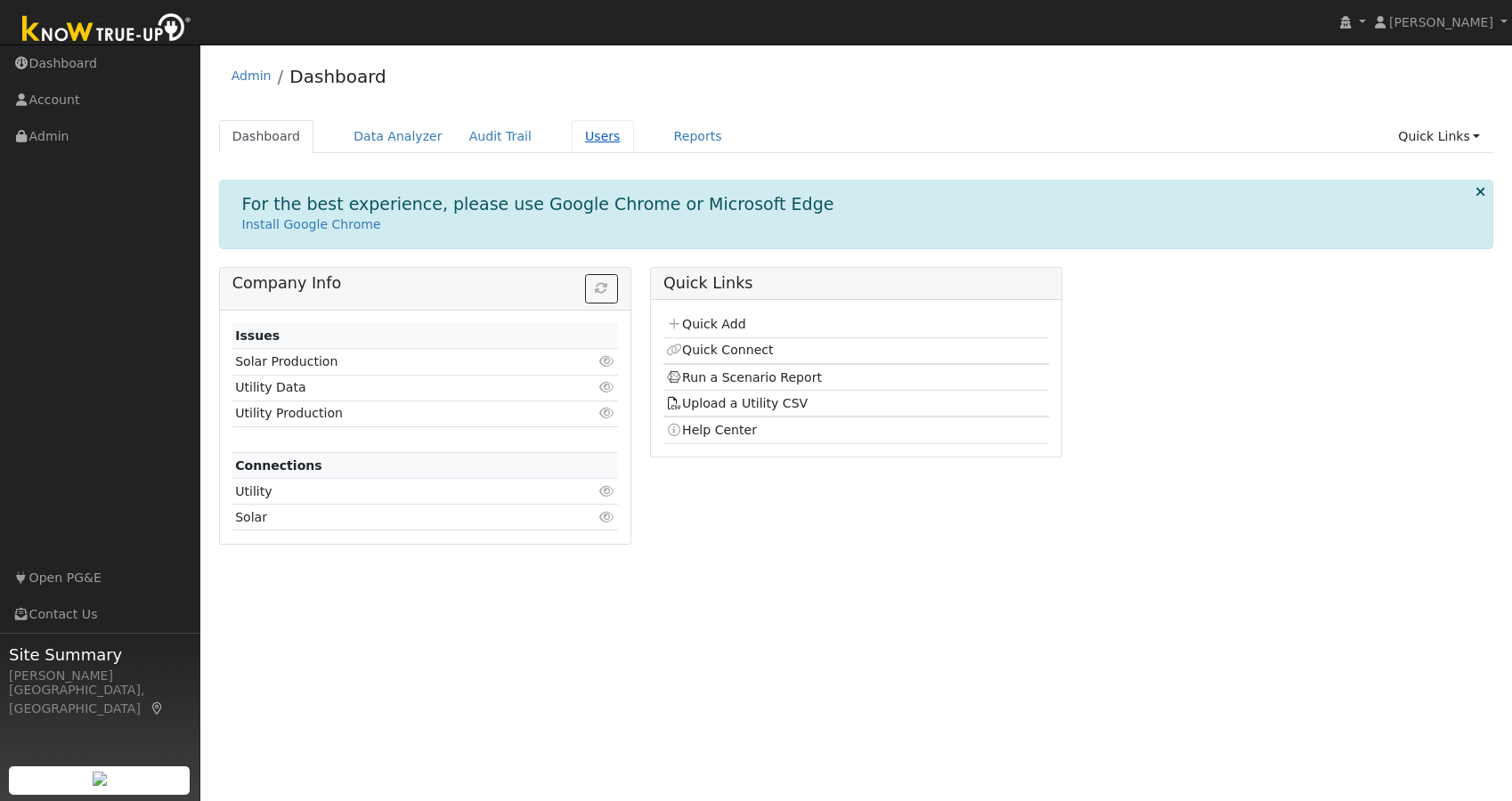
click at [584, 142] on link "Users" at bounding box center [603, 137] width 62 height 33
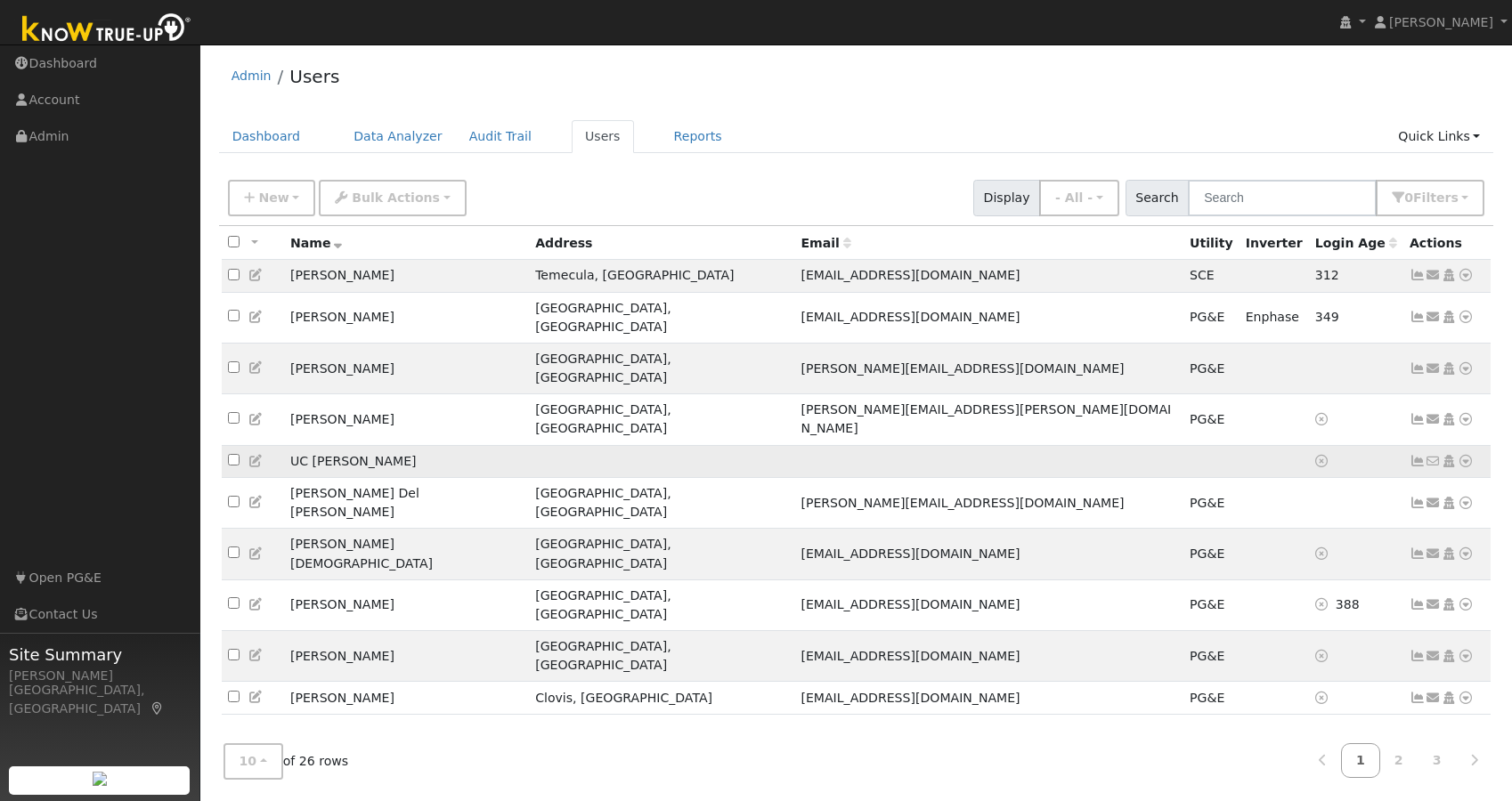
scroll to position [1, 0]
click at [1465, 454] on icon at bounding box center [1466, 460] width 16 height 13
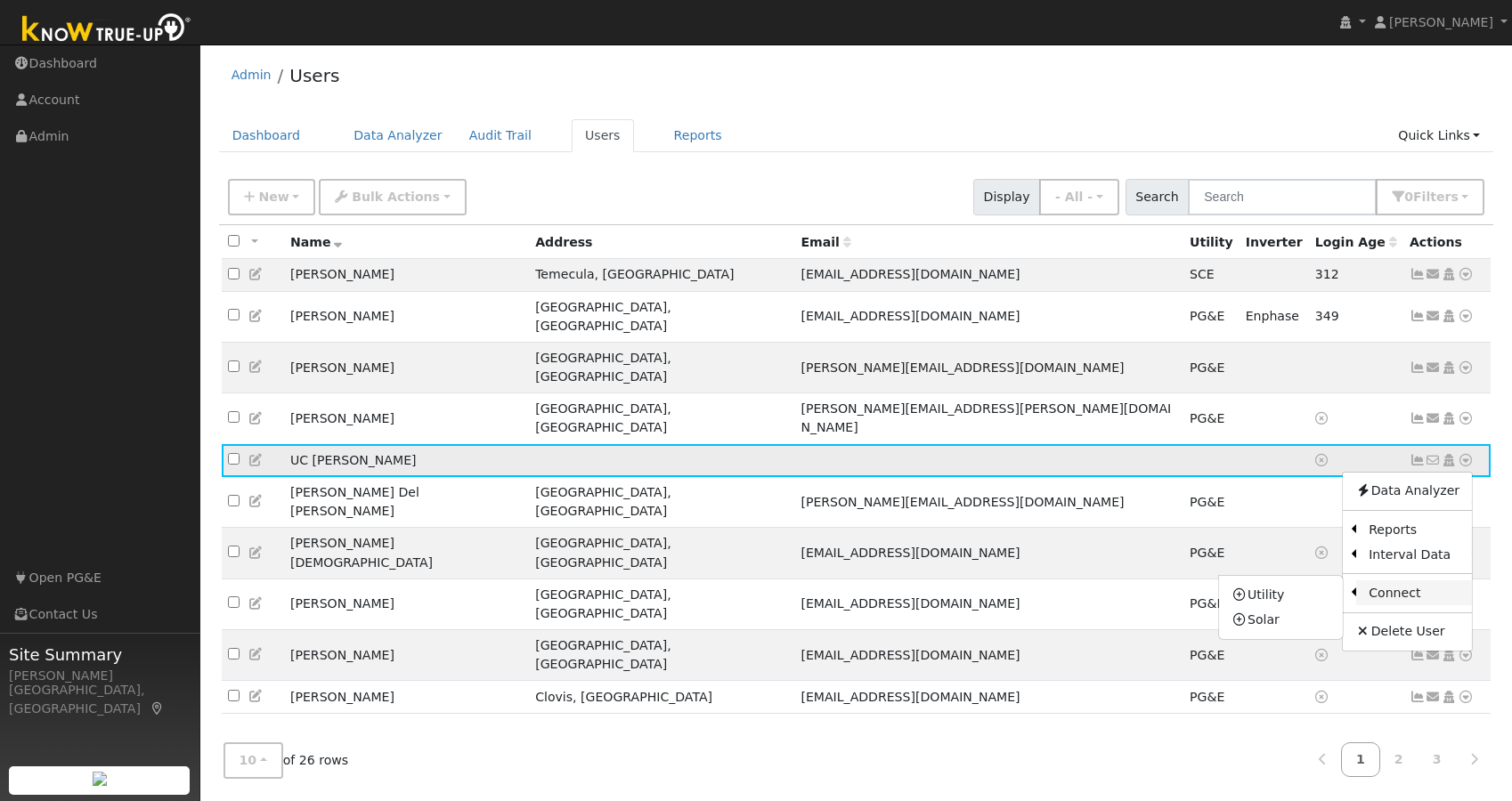
scroll to position [1, 2]
click at [1259, 582] on link "Utility" at bounding box center [1280, 594] width 123 height 25
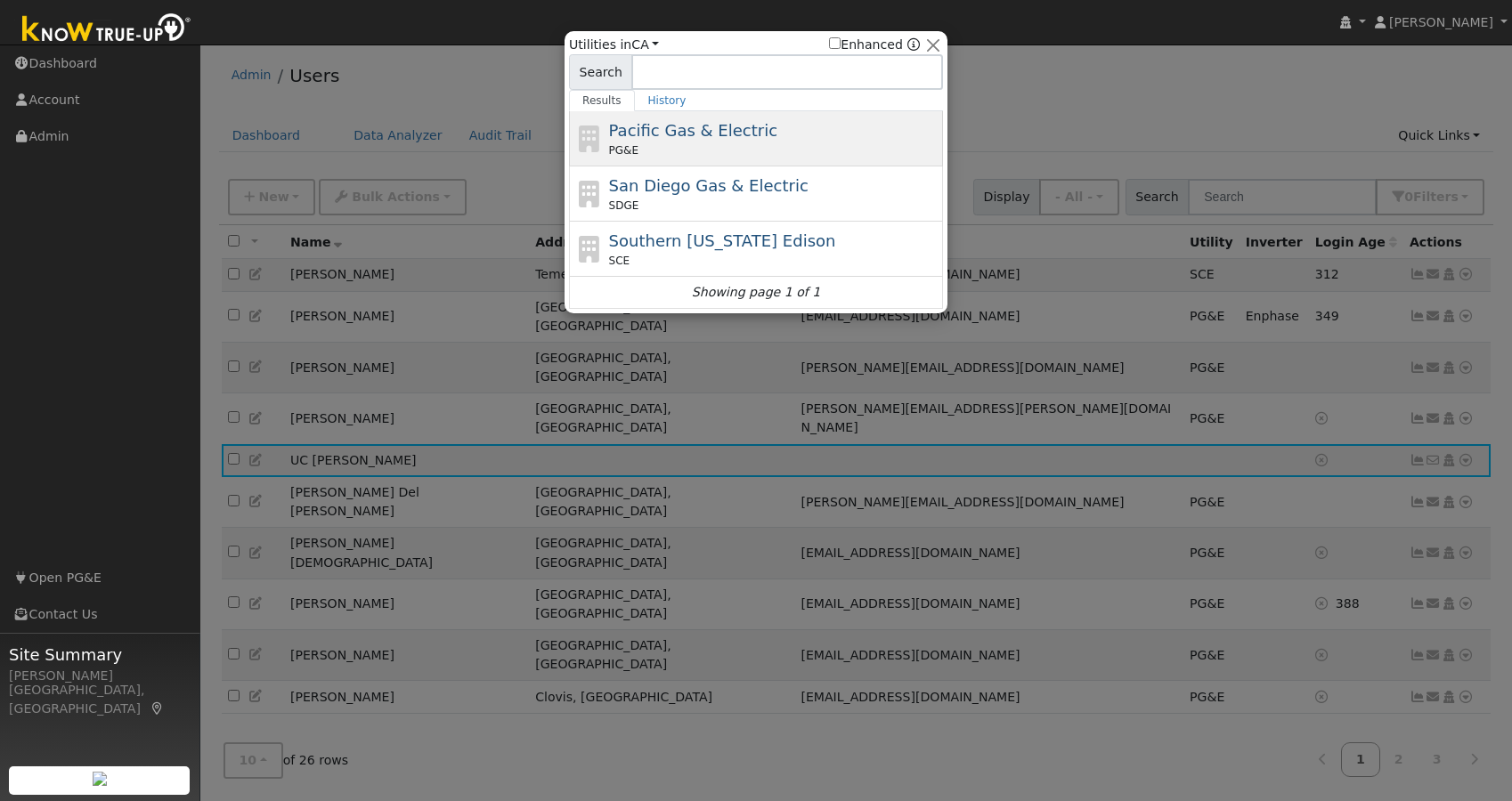
scroll to position [0, 1]
click at [688, 136] on span "Pacific Gas & Electric" at bounding box center [693, 131] width 168 height 18
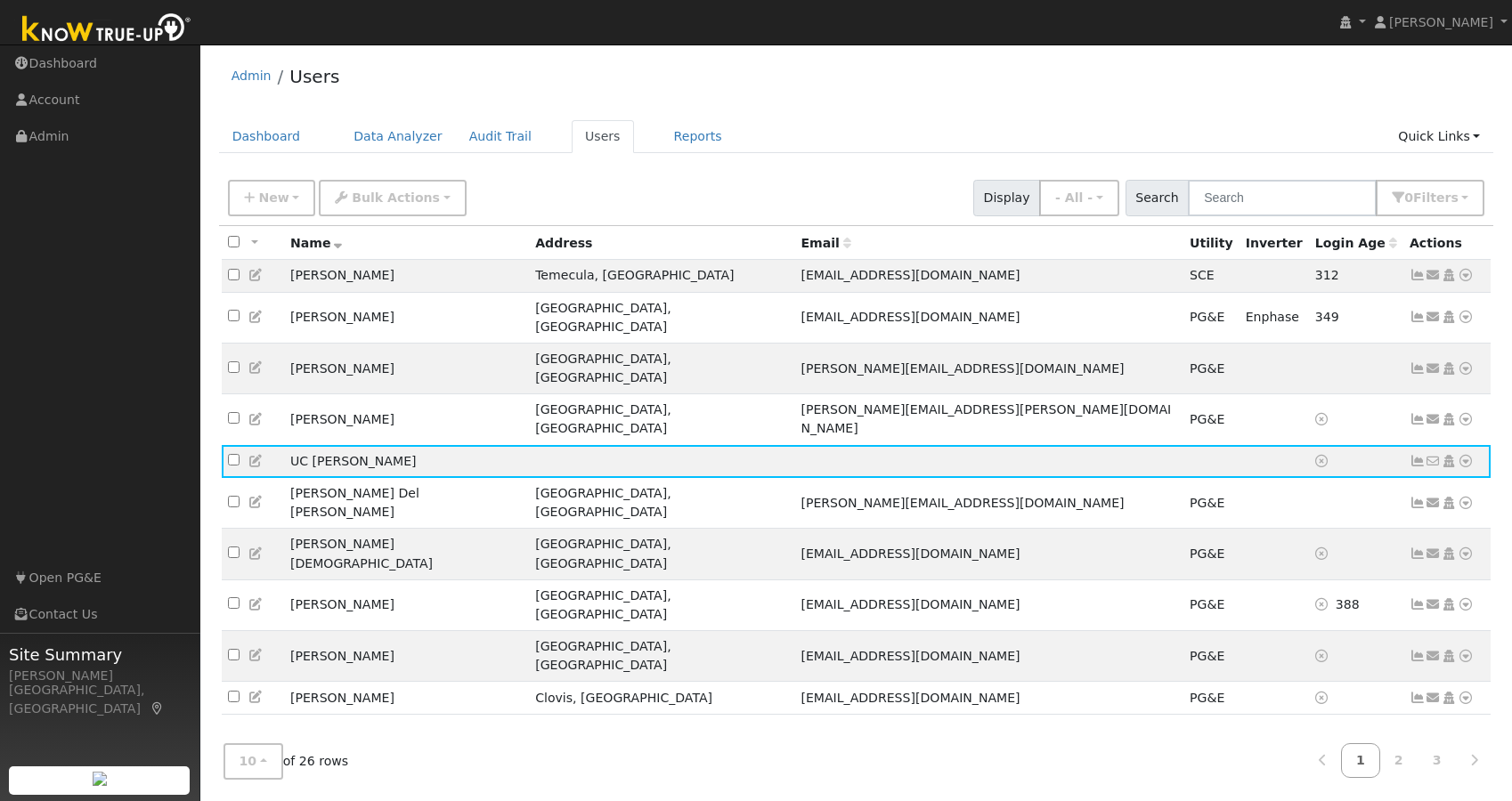
scroll to position [0, 0]
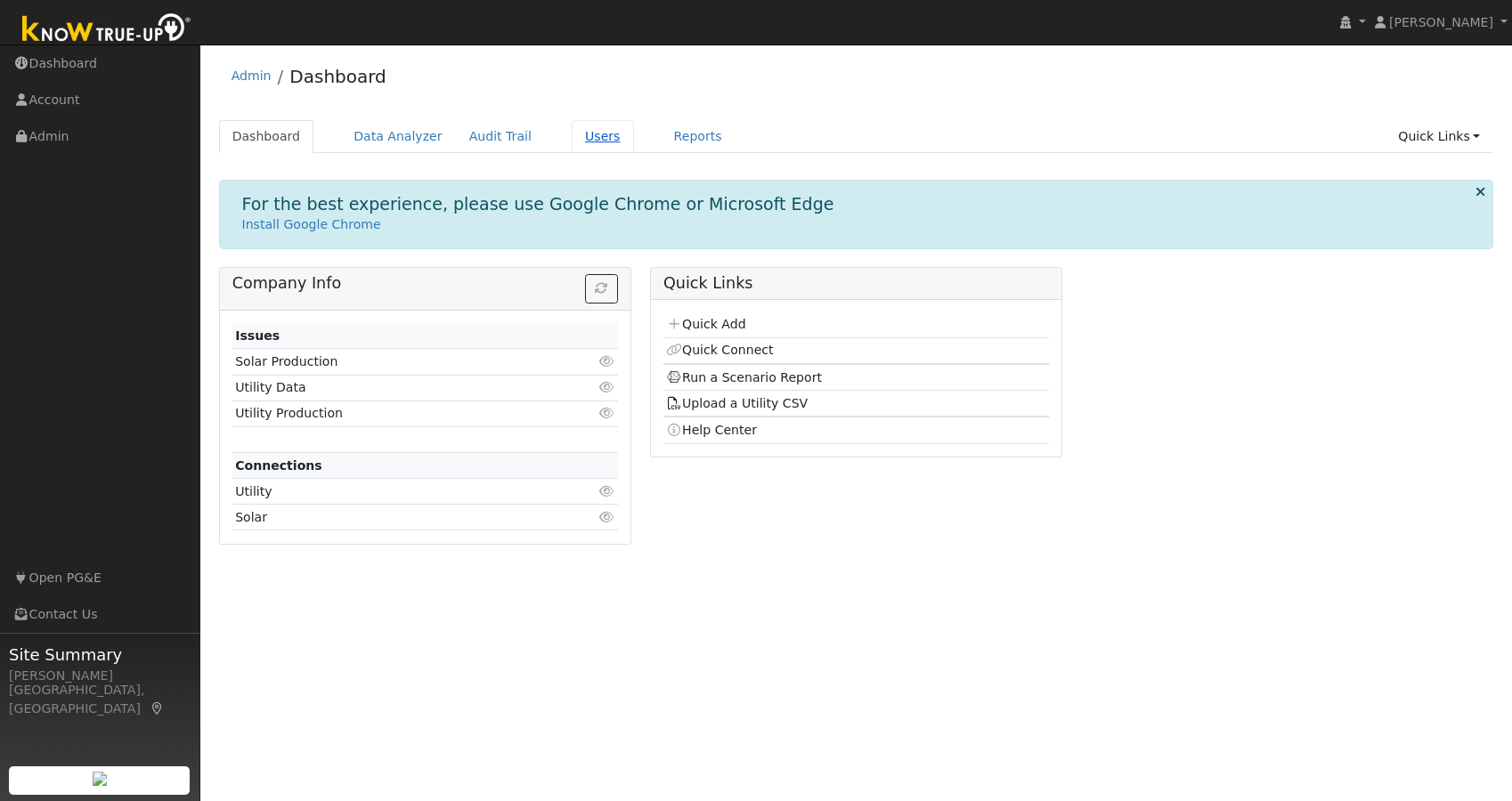
click at [575, 149] on link "Users" at bounding box center [603, 137] width 62 height 33
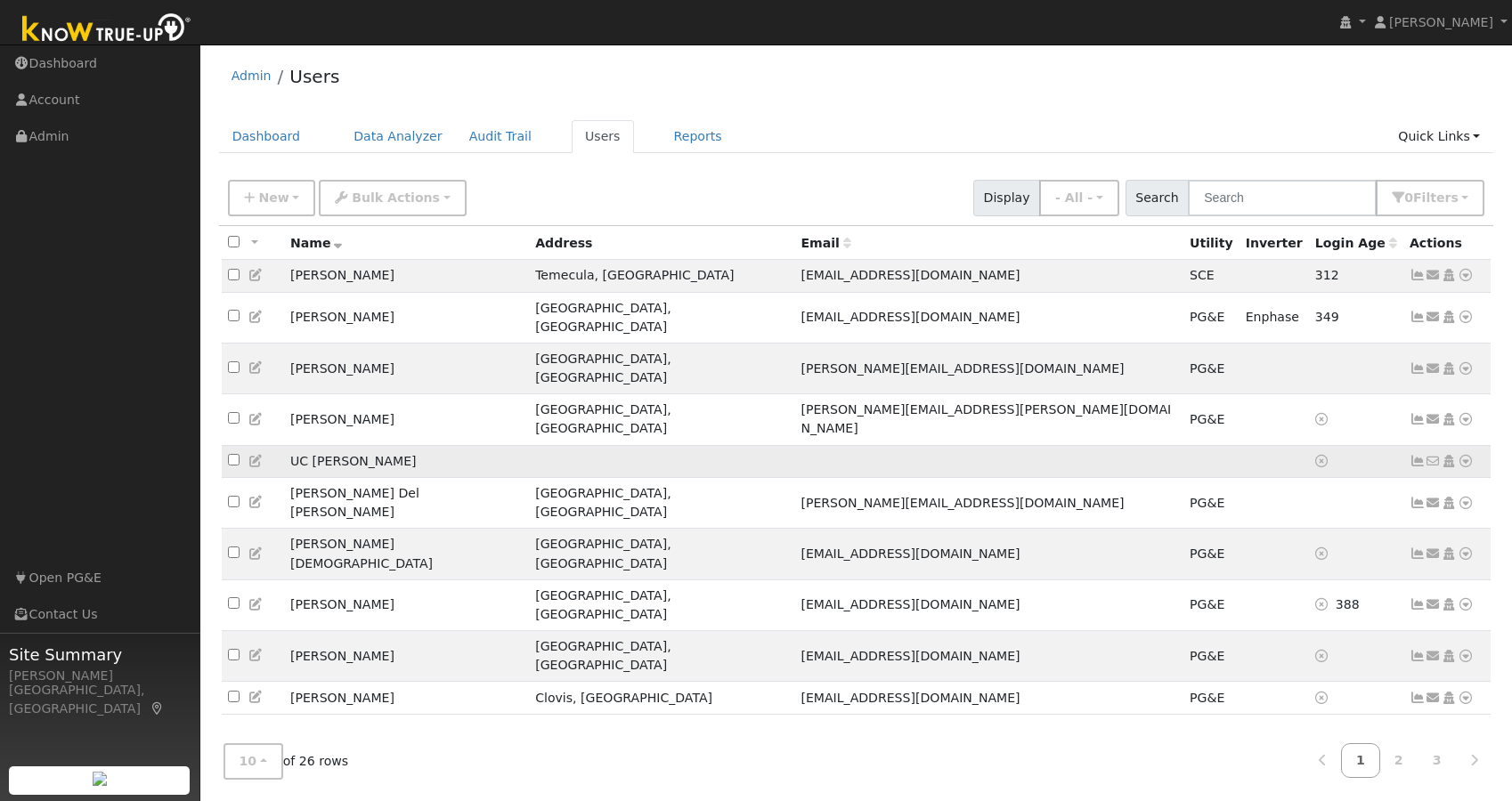
click at [1464, 455] on icon at bounding box center [1466, 461] width 16 height 13
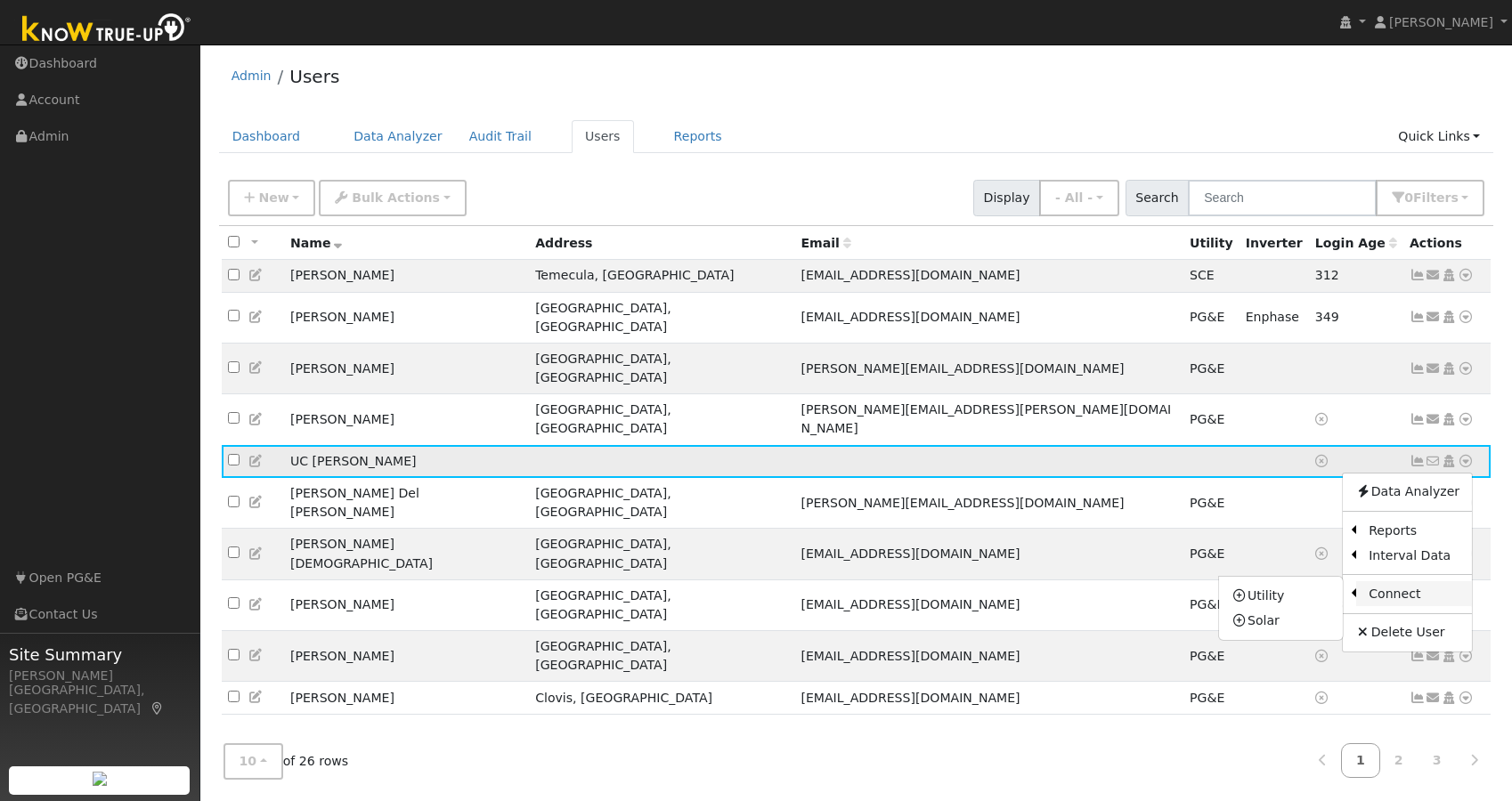
click at [1415, 581] on link "Connect" at bounding box center [1414, 593] width 116 height 25
click at [1469, 455] on icon at bounding box center [1466, 461] width 16 height 13
click at [1261, 583] on link "Utility" at bounding box center [1280, 595] width 123 height 25
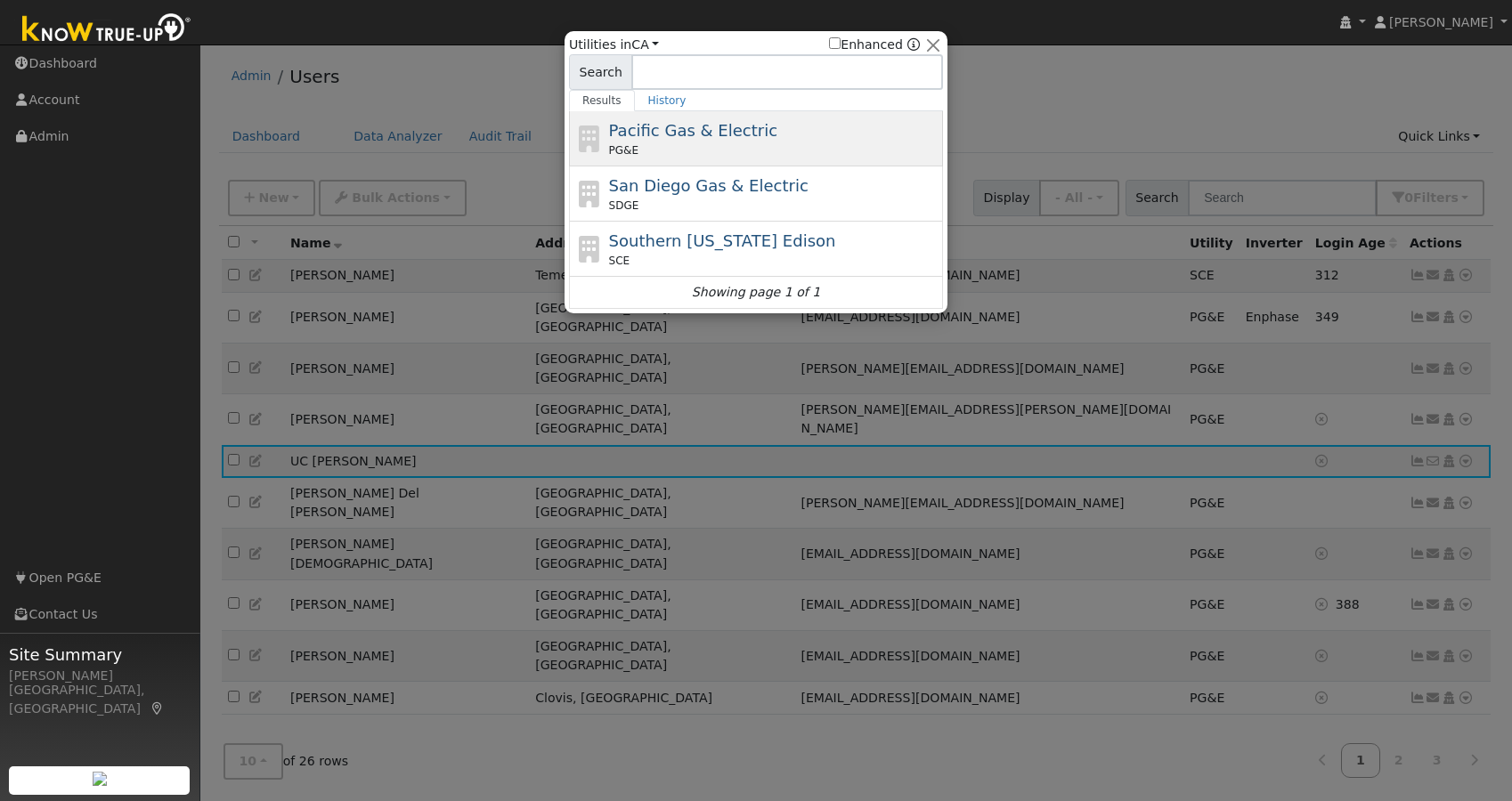
click at [659, 129] on span "Pacific Gas & Electric" at bounding box center [693, 131] width 168 height 18
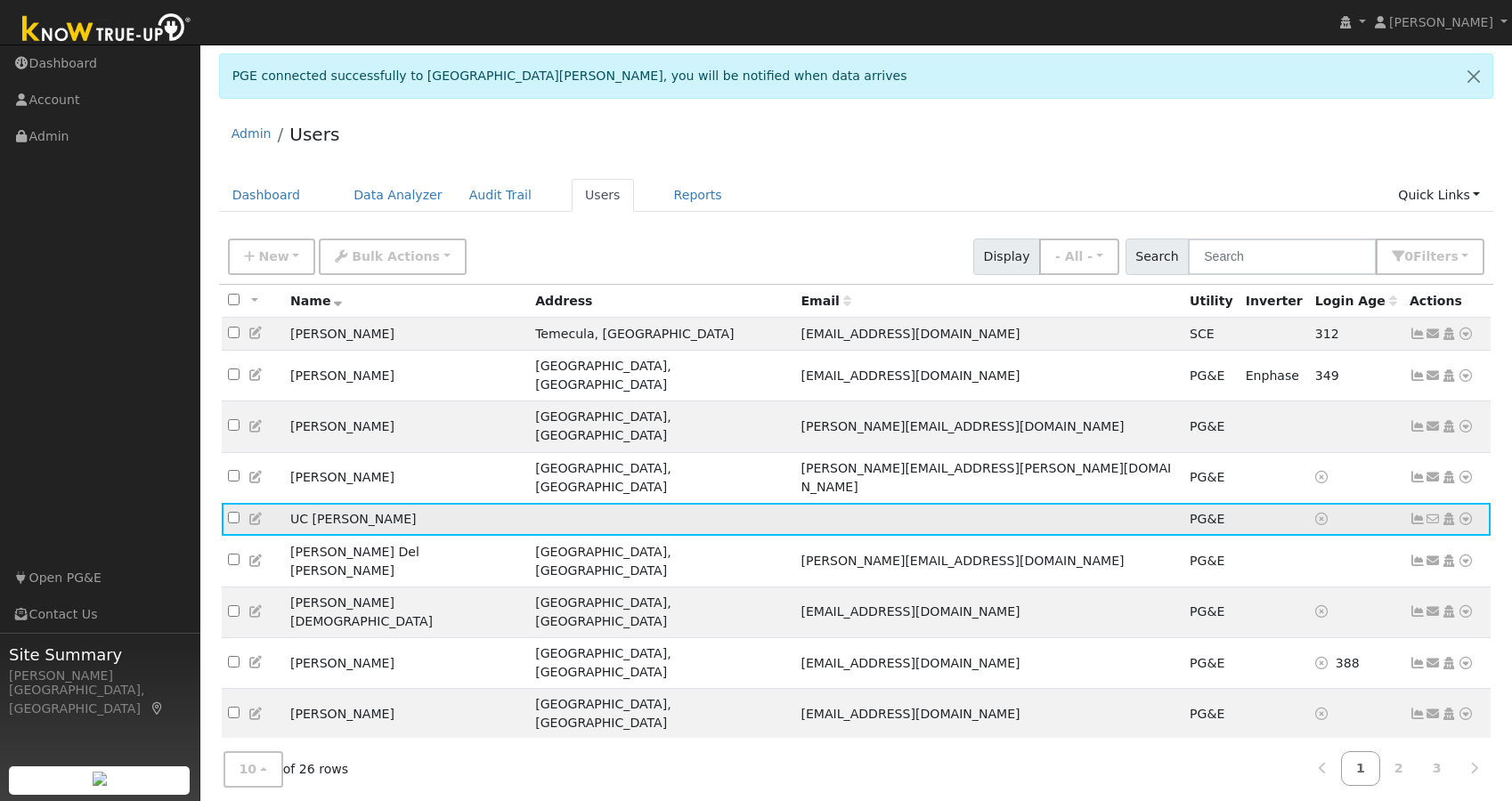
click at [1417, 512] on icon at bounding box center [1418, 519] width 16 height 13
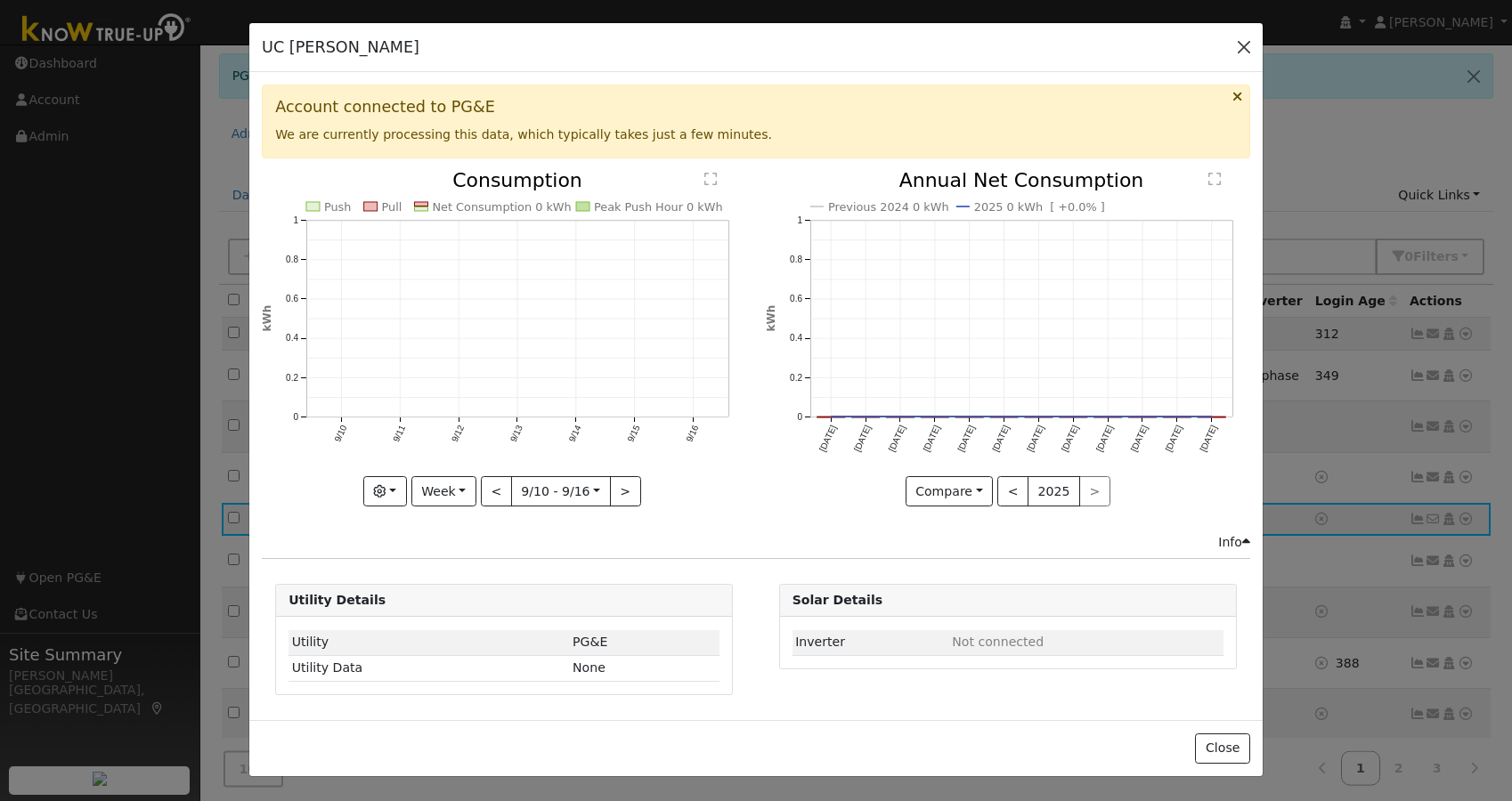
click at [1243, 43] on button "button" at bounding box center [1243, 47] width 25 height 25
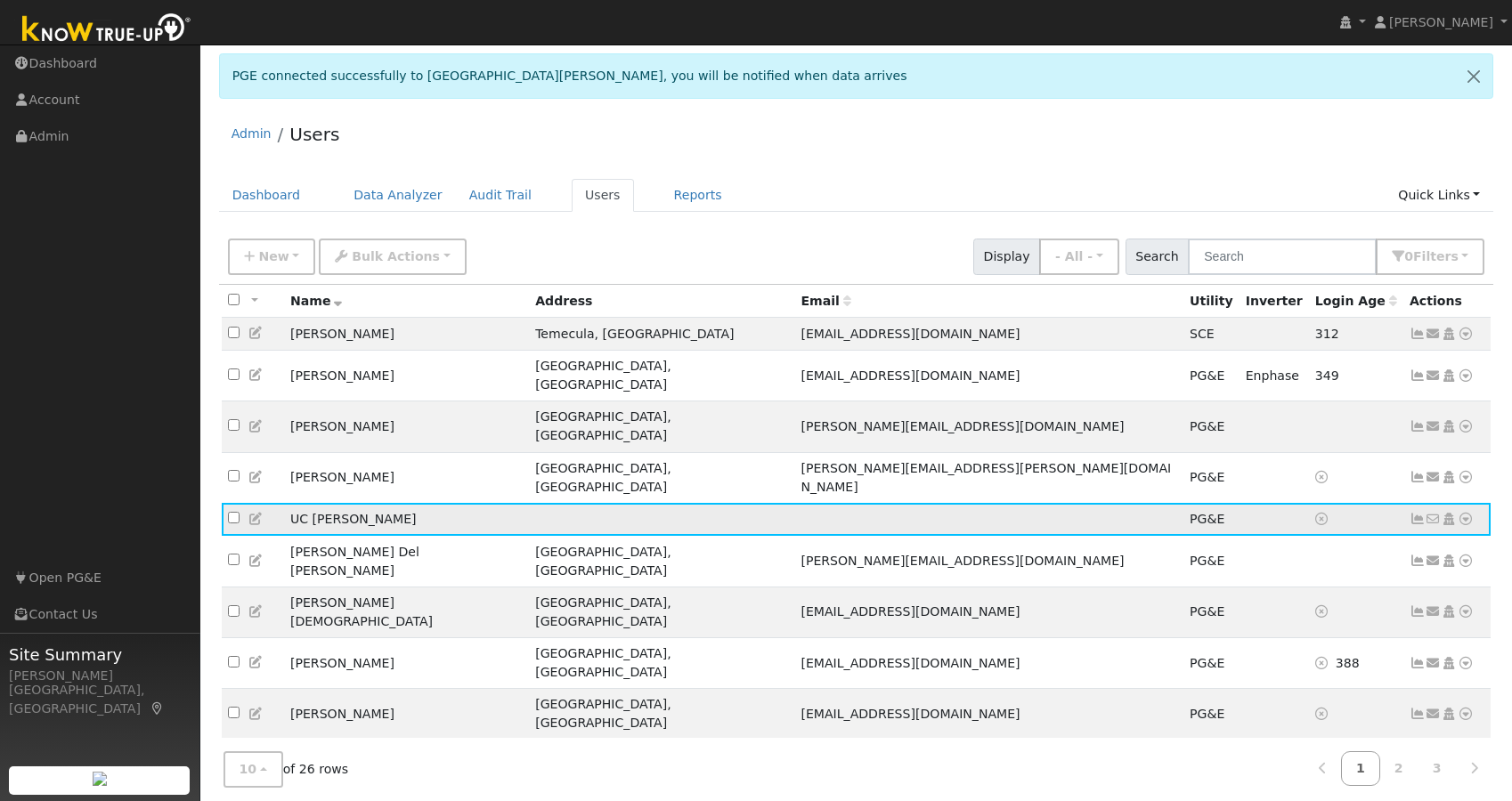
click at [1464, 512] on icon at bounding box center [1466, 519] width 16 height 13
click at [1391, 538] on link "Data Analyzer" at bounding box center [1407, 550] width 129 height 25
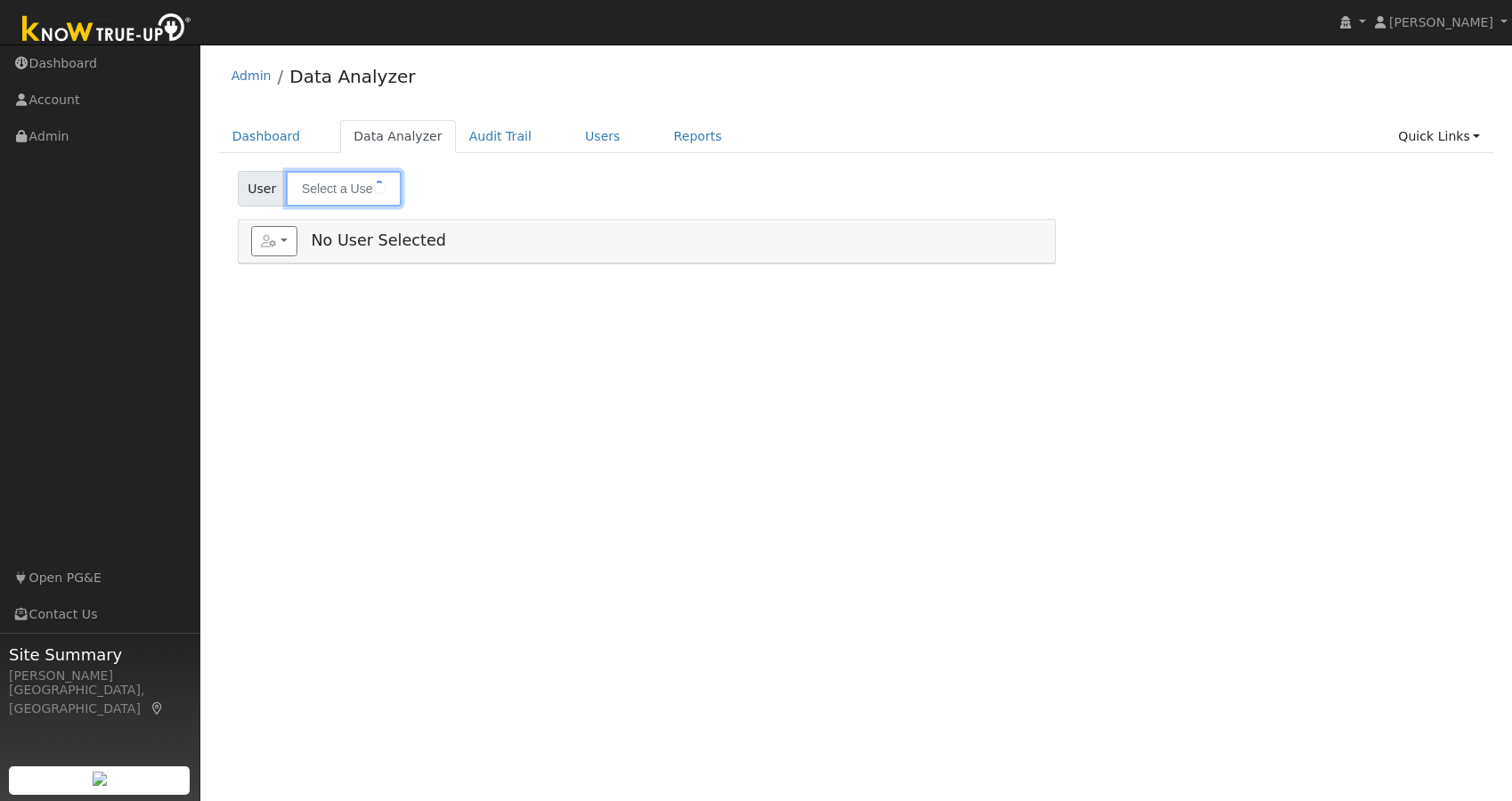
type input "UC [PERSON_NAME]"
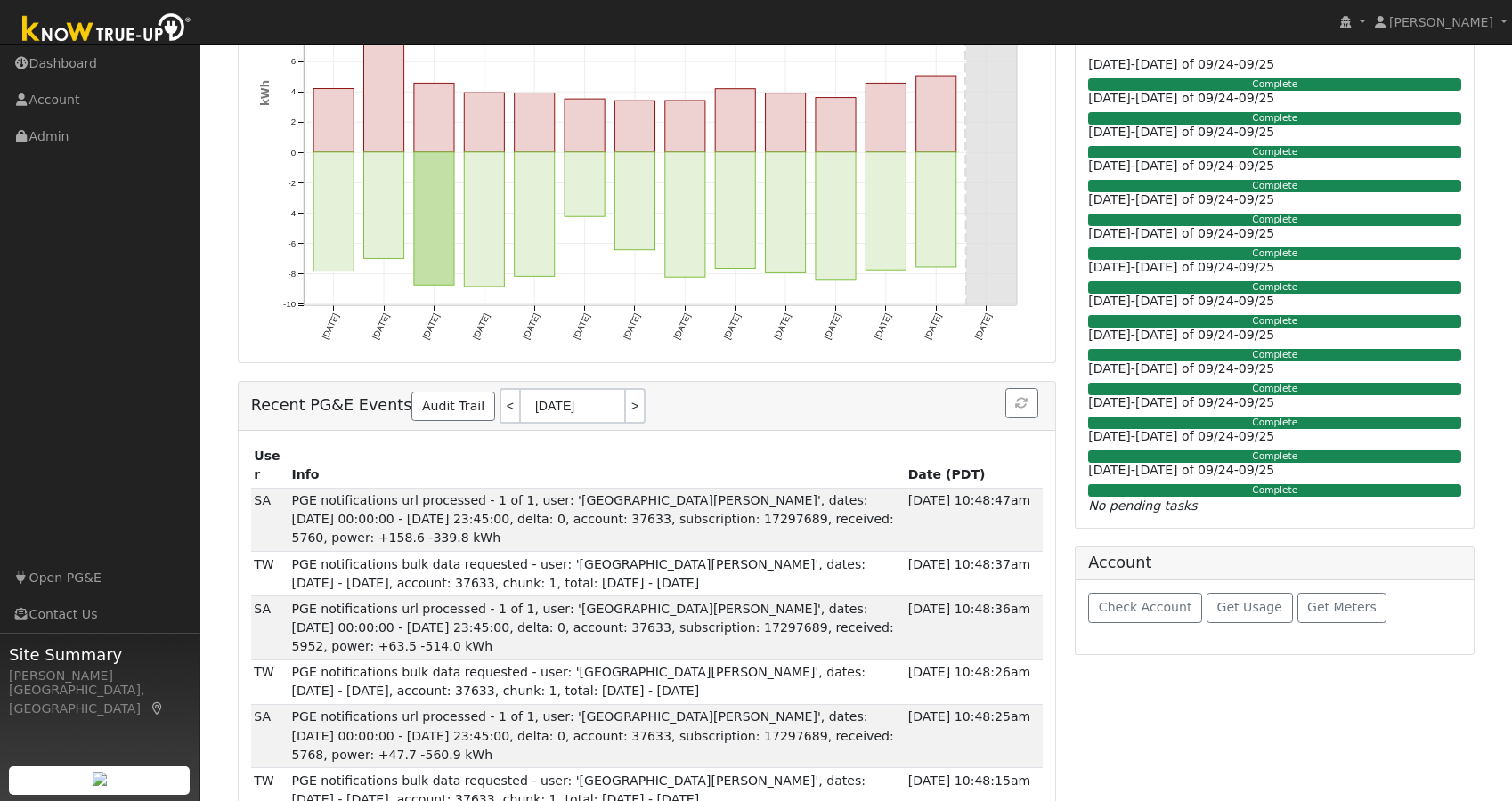
scroll to position [426, 0]
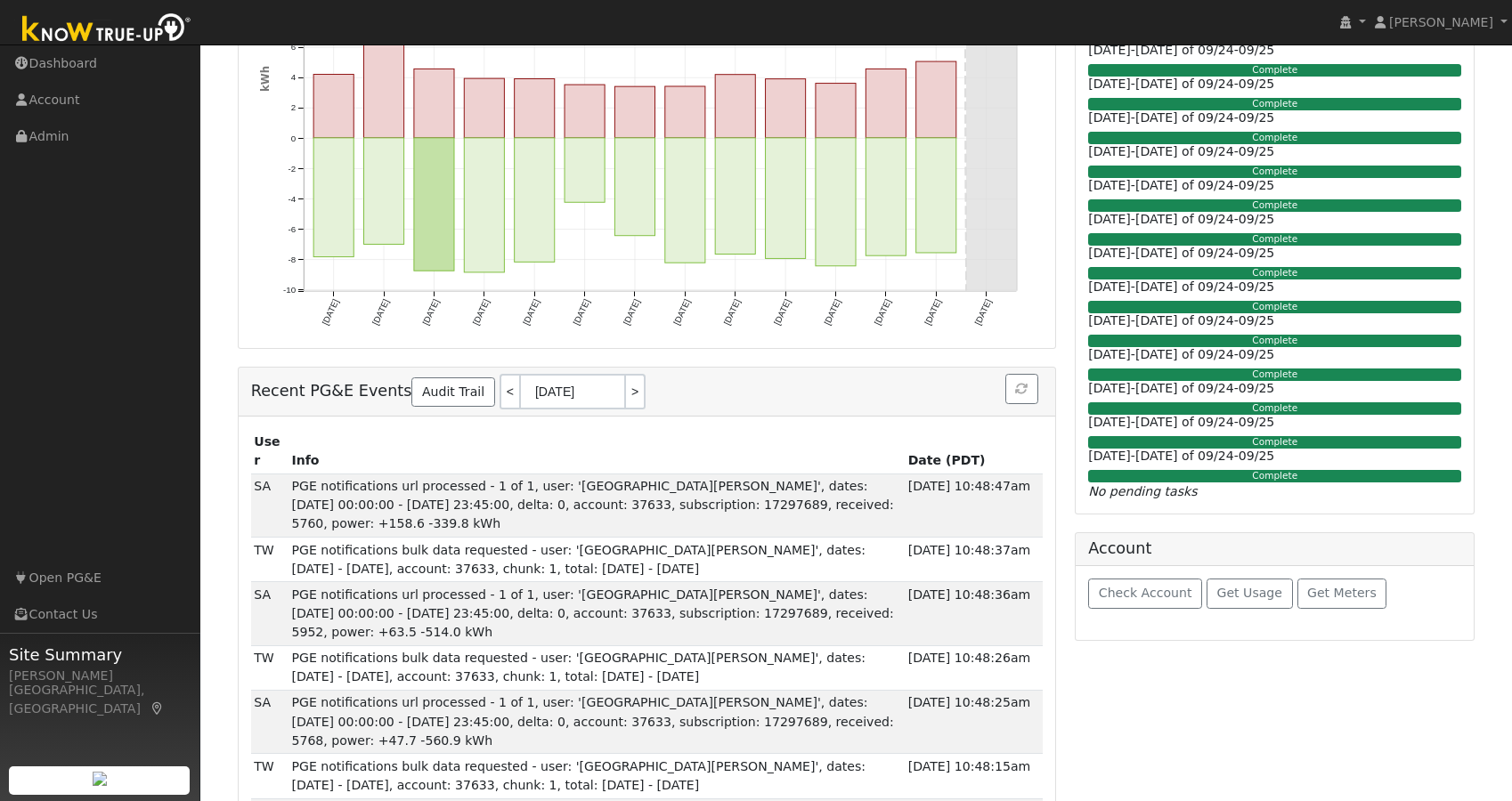
click at [1139, 585] on span "Check Account" at bounding box center [1146, 593] width 93 height 15
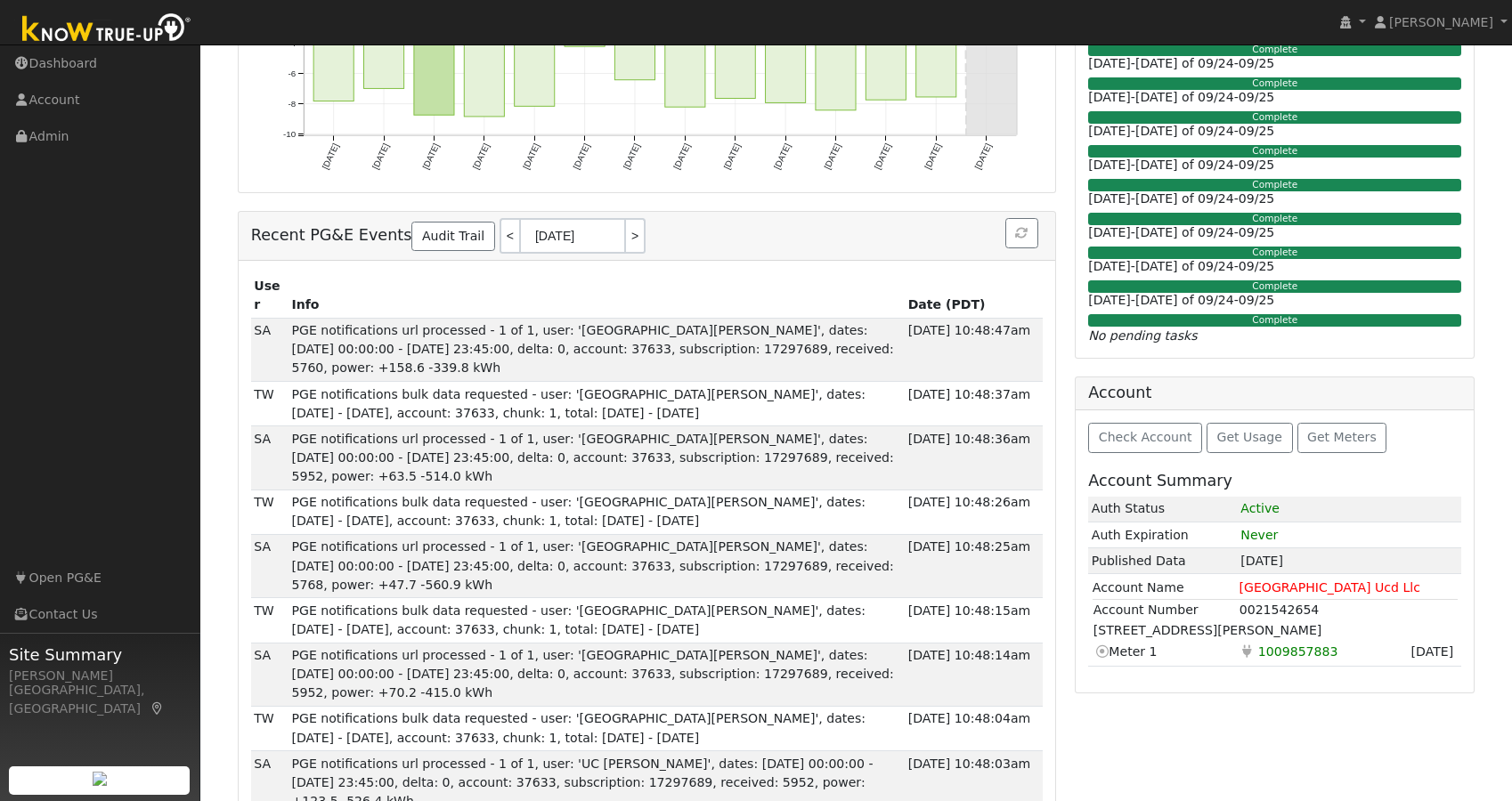
scroll to position [643, 0]
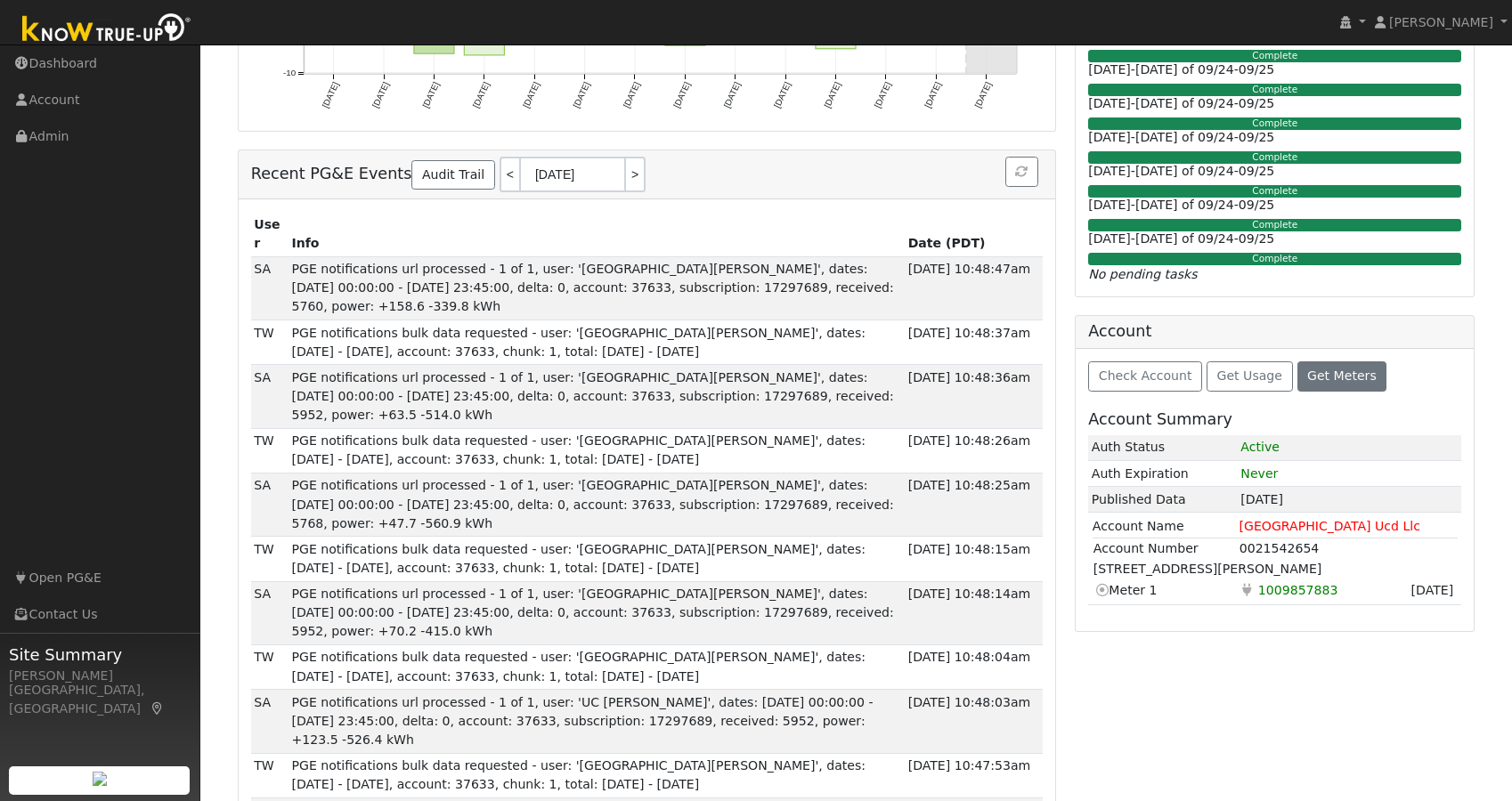
click at [1315, 369] on span "Get Meters" at bounding box center [1342, 376] width 69 height 15
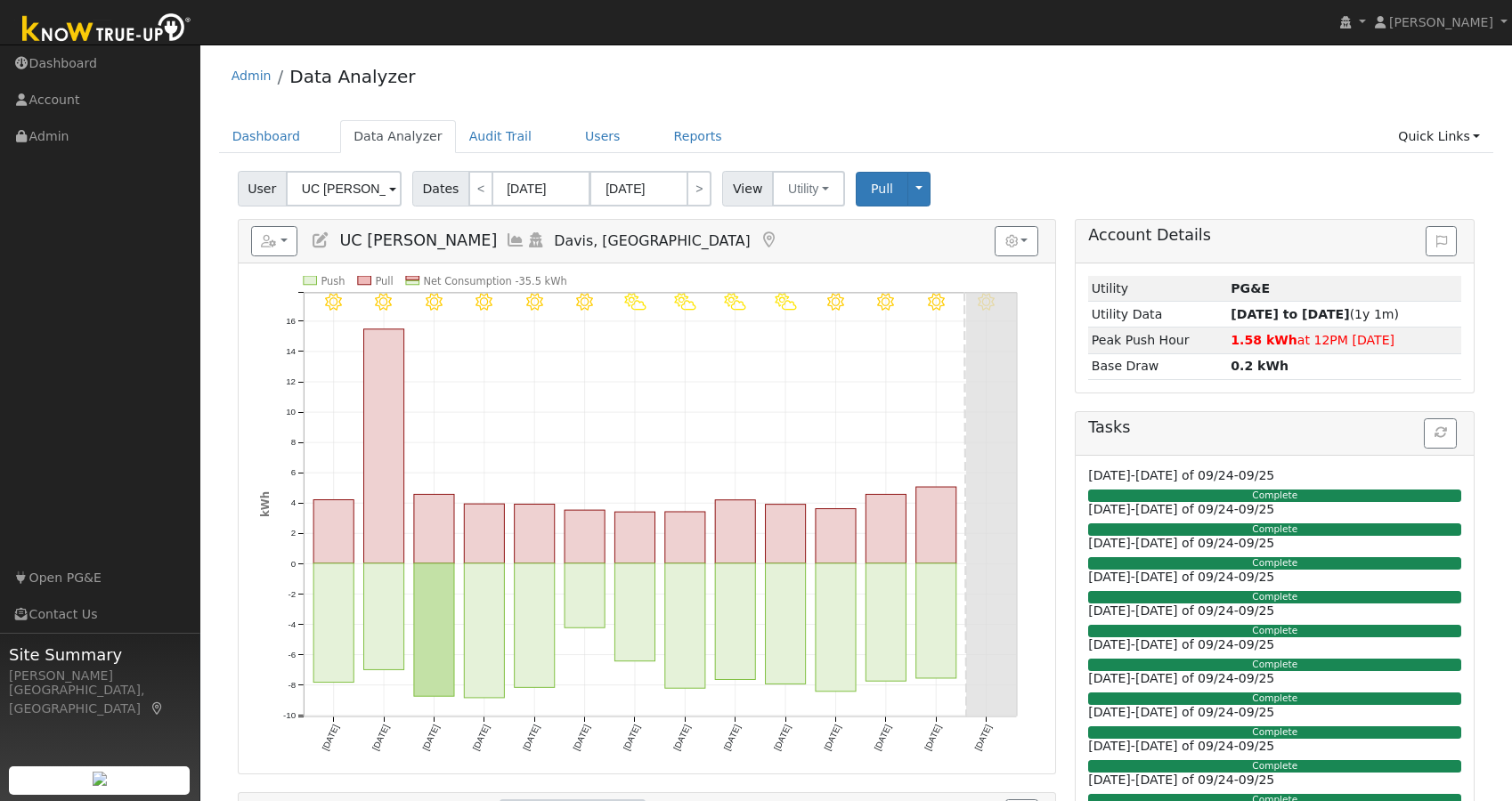
scroll to position [0, 0]
click at [588, 135] on link "Users" at bounding box center [603, 137] width 62 height 33
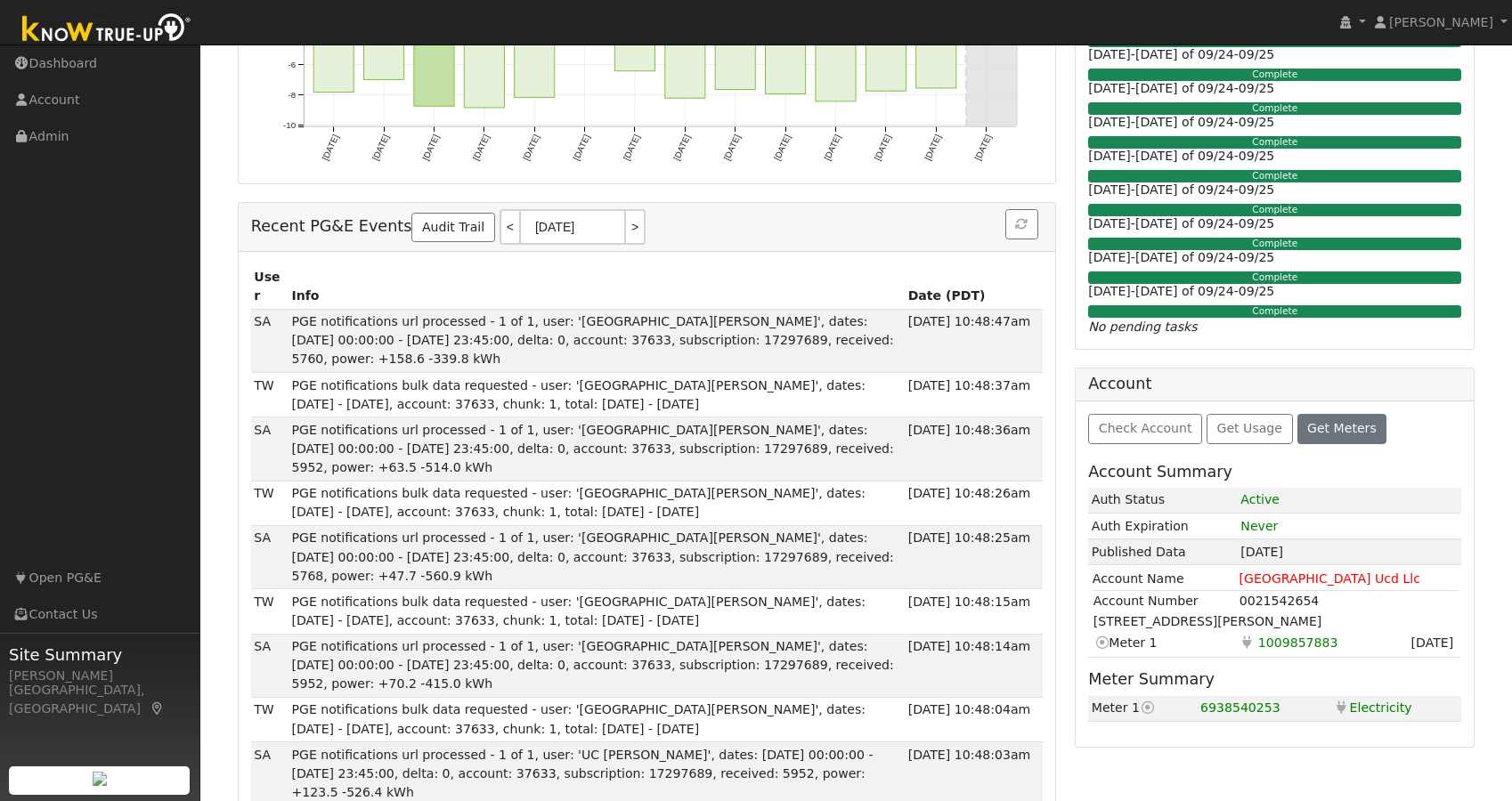
scroll to position [599, 0]
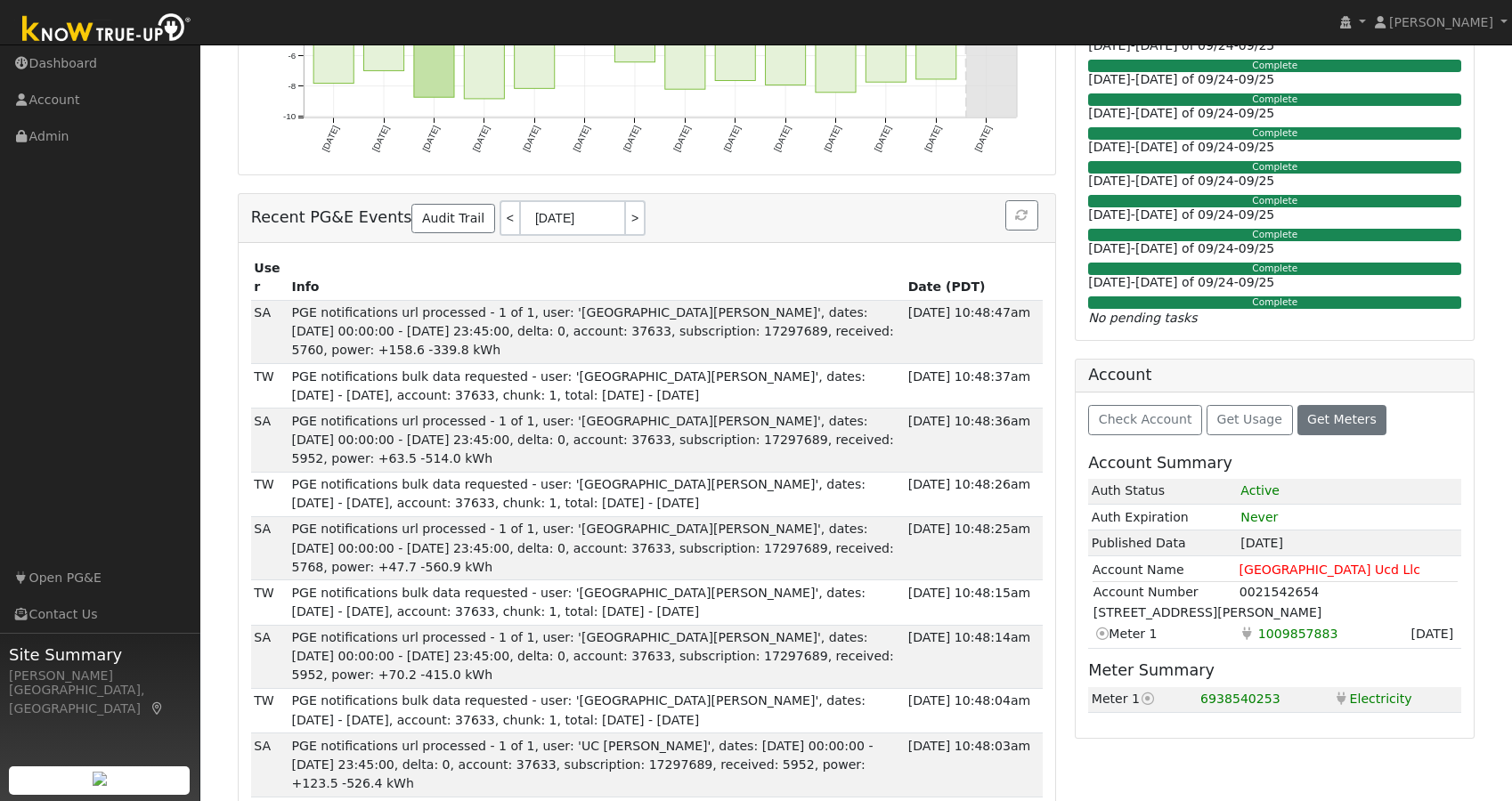
drag, startPoint x: 1093, startPoint y: 602, endPoint x: 1357, endPoint y: 605, distance: 264.0
click at [1357, 605] on td "1655 Hutchison Pl Apt B248, Davis, CA 95616" at bounding box center [1275, 613] width 365 height 20
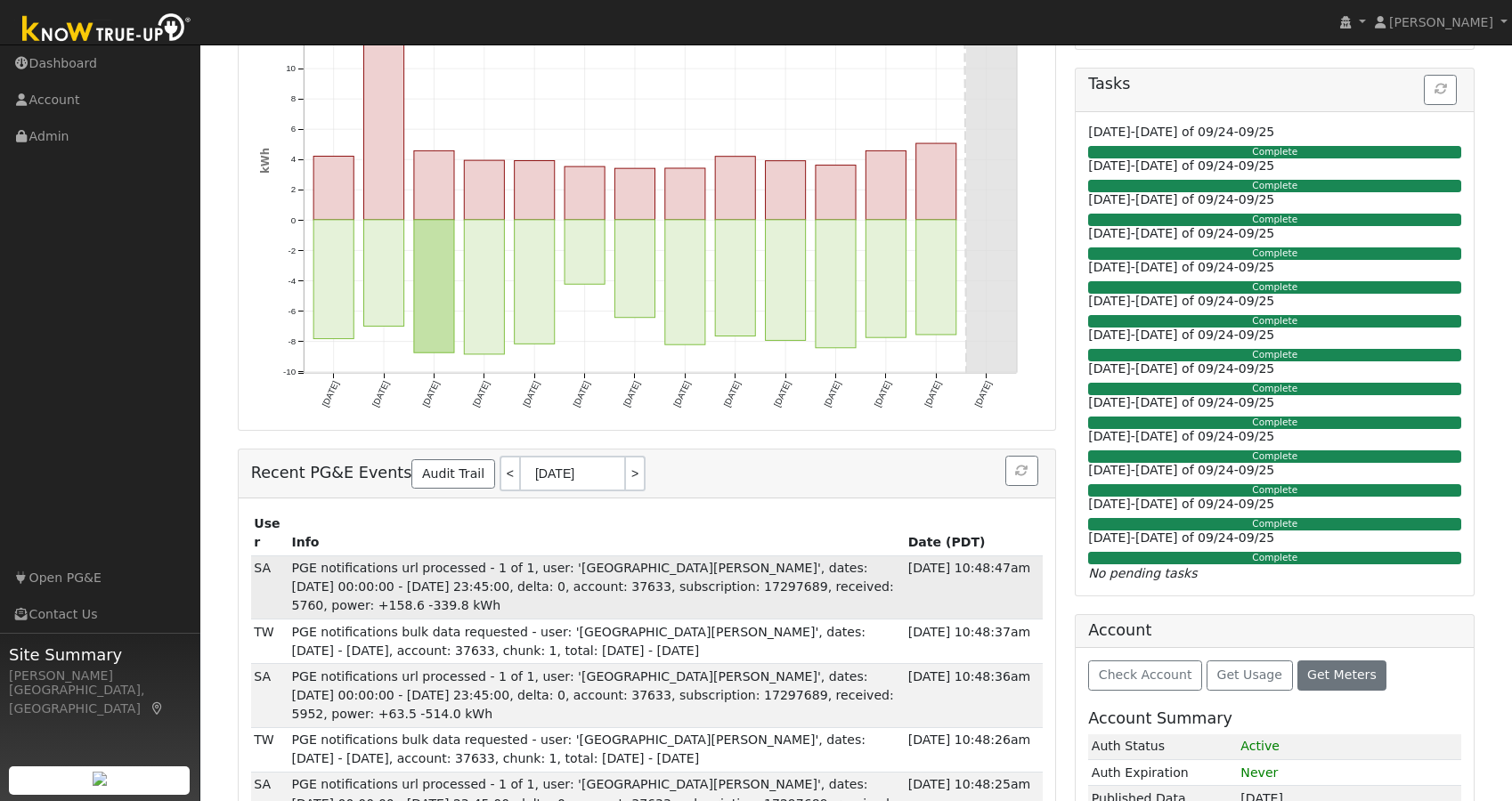
scroll to position [341, 0]
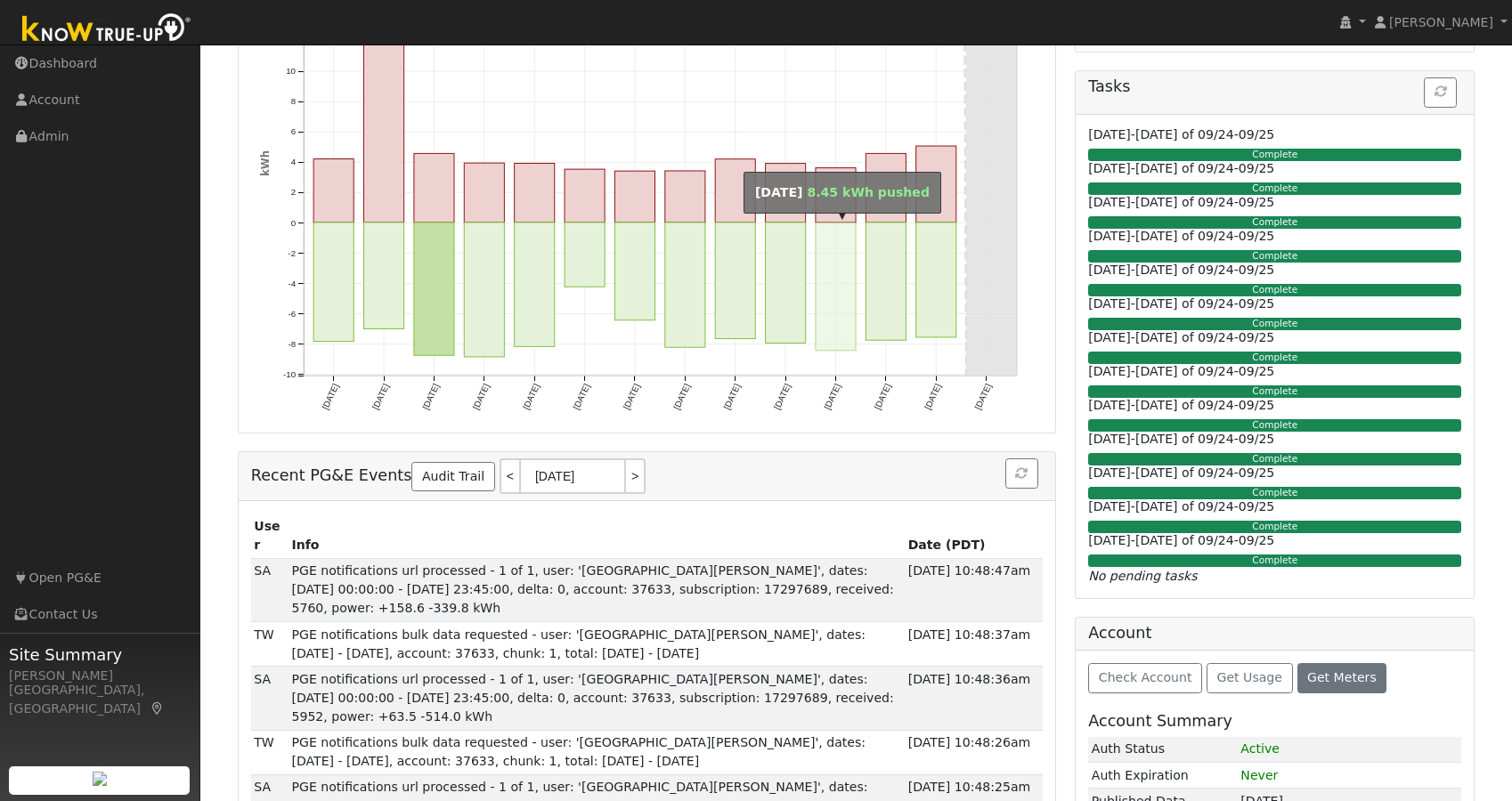
click at [833, 273] on rect "onclick=""" at bounding box center [836, 287] width 40 height 128
type input "09/14/2025"
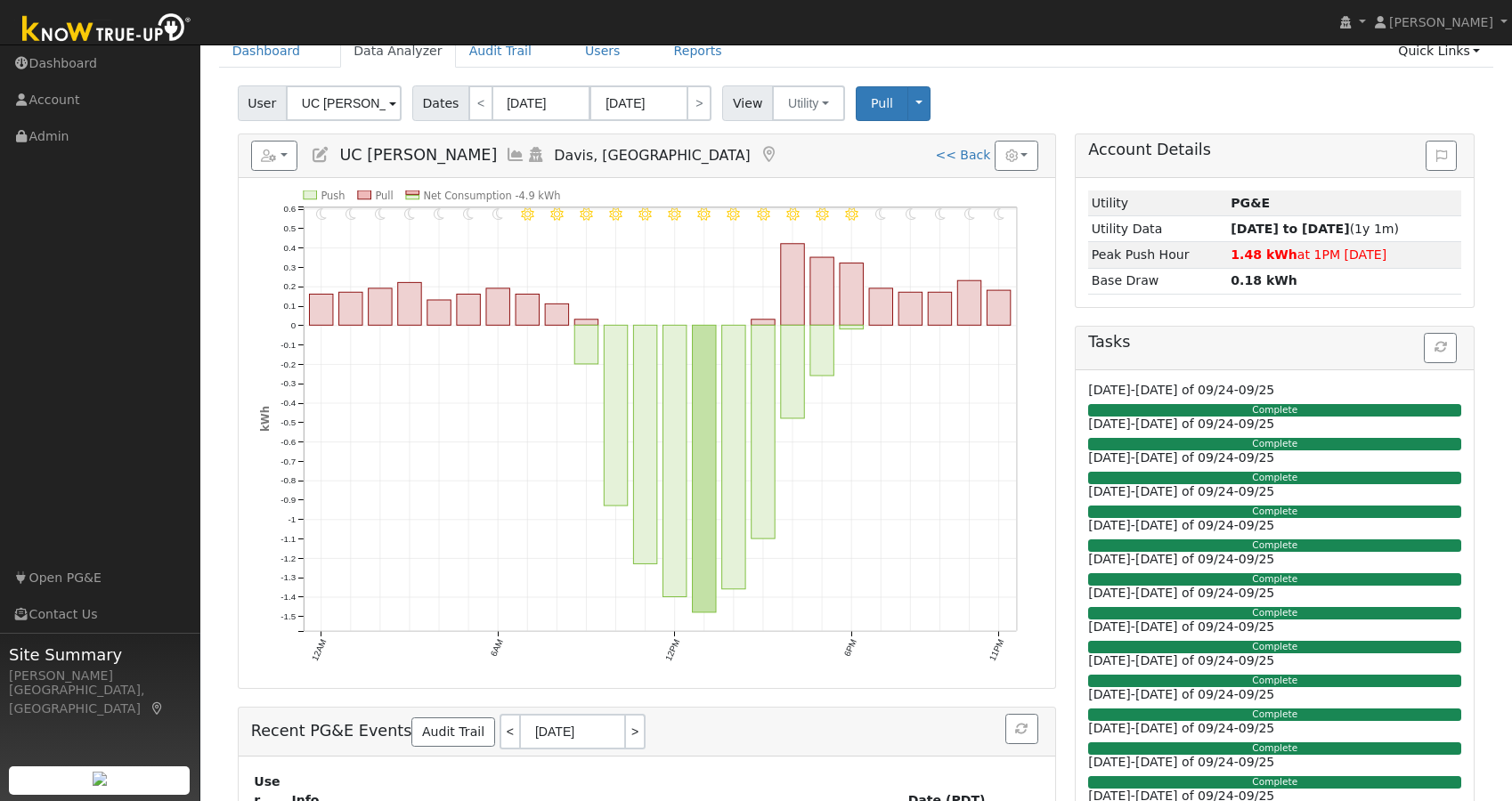
scroll to position [71, 0]
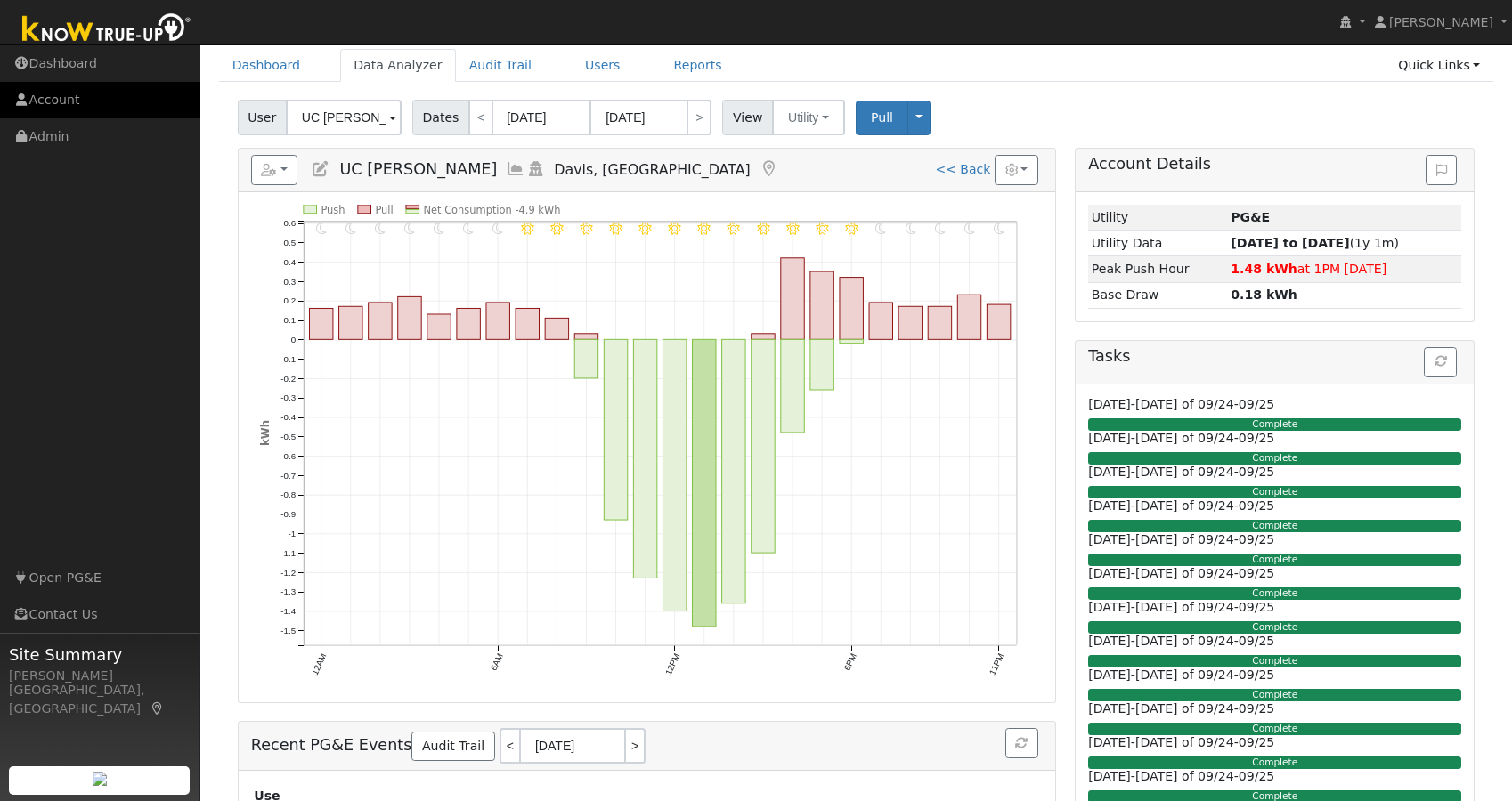
click at [80, 98] on link "Account" at bounding box center [100, 100] width 200 height 37
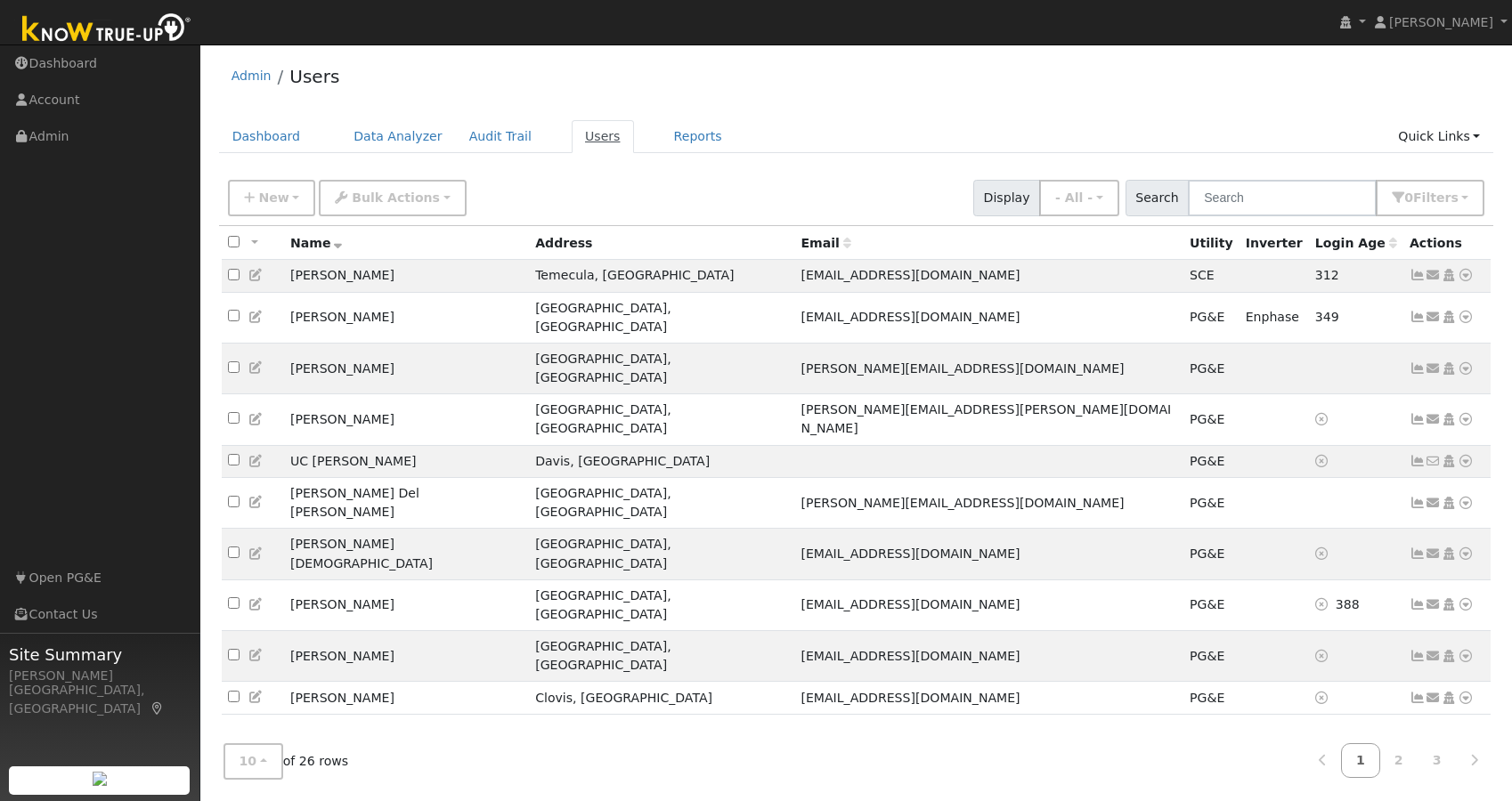
scroll to position [1, 0]
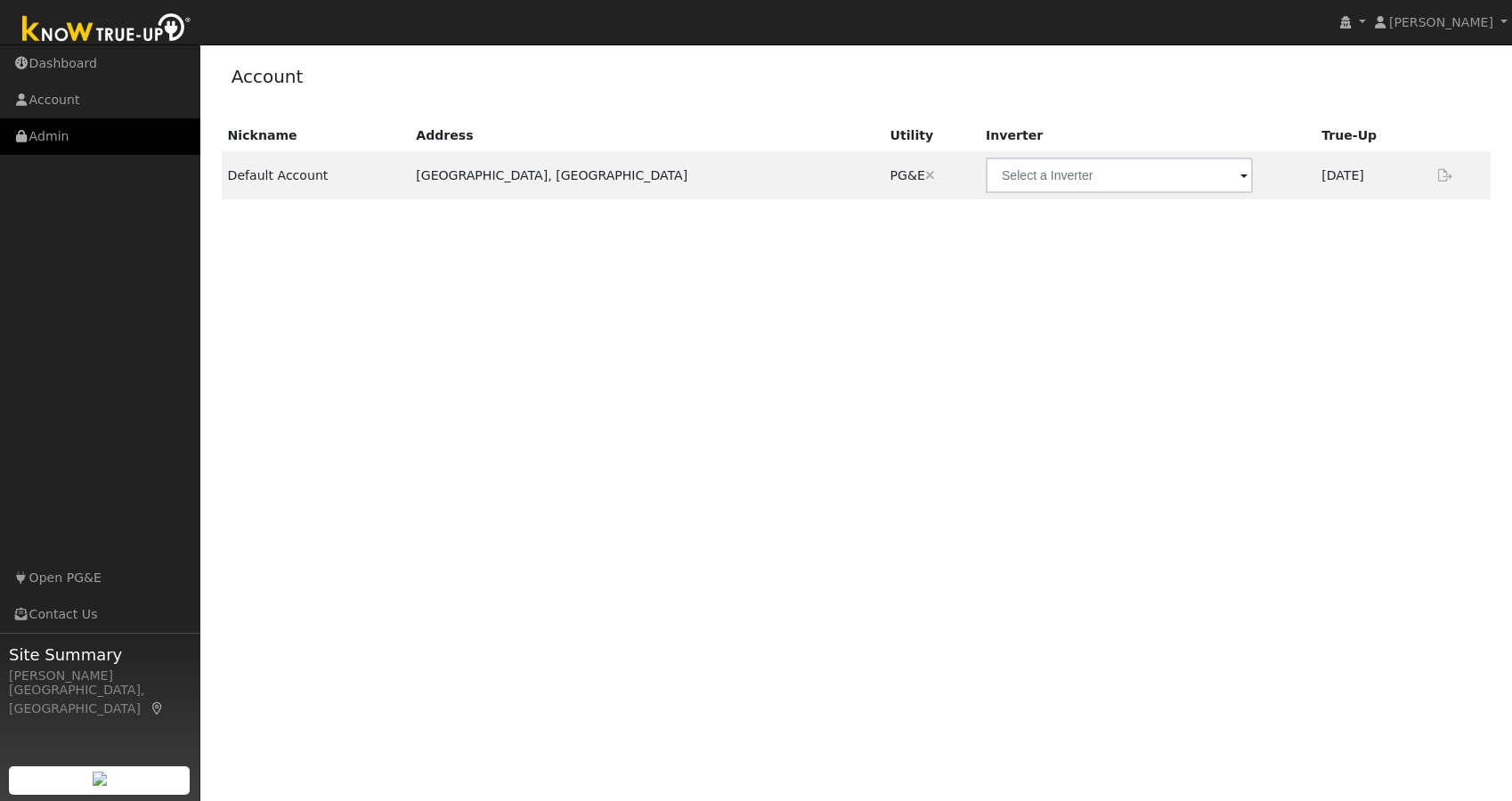
click at [61, 142] on link "Admin" at bounding box center [100, 137] width 200 height 37
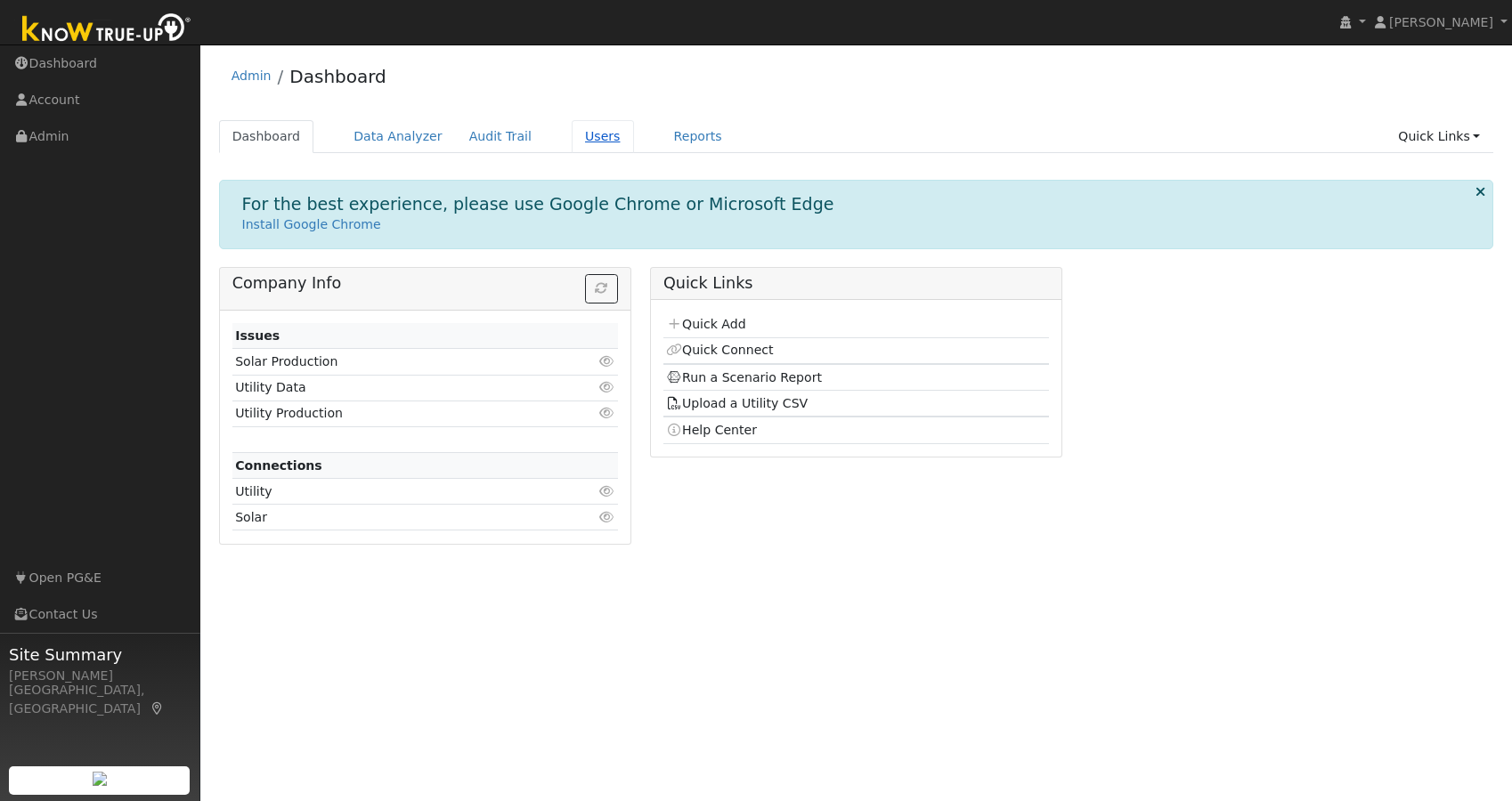
click at [581, 145] on link "Users" at bounding box center [603, 137] width 62 height 33
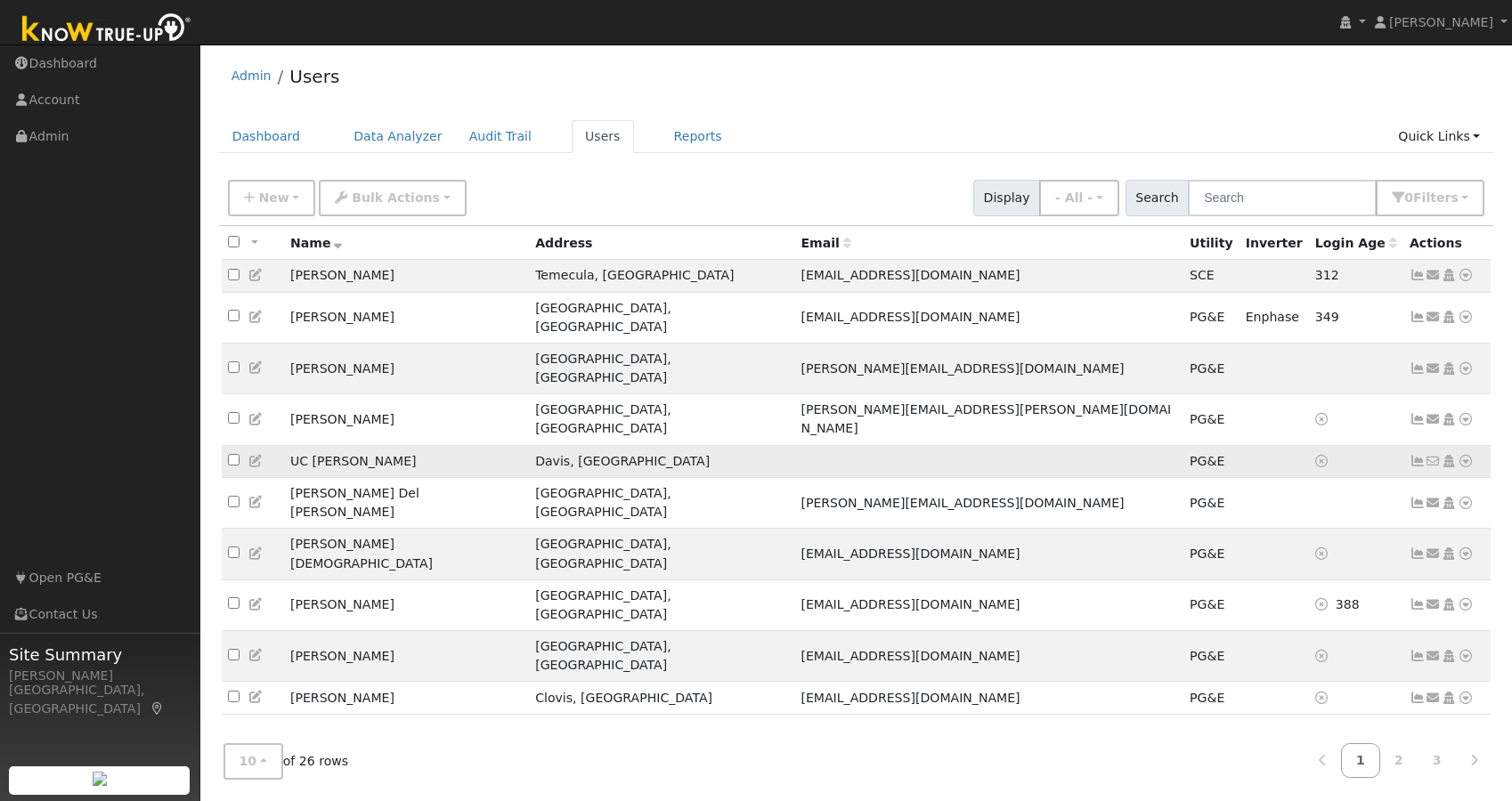
click at [1463, 455] on icon at bounding box center [1466, 461] width 16 height 13
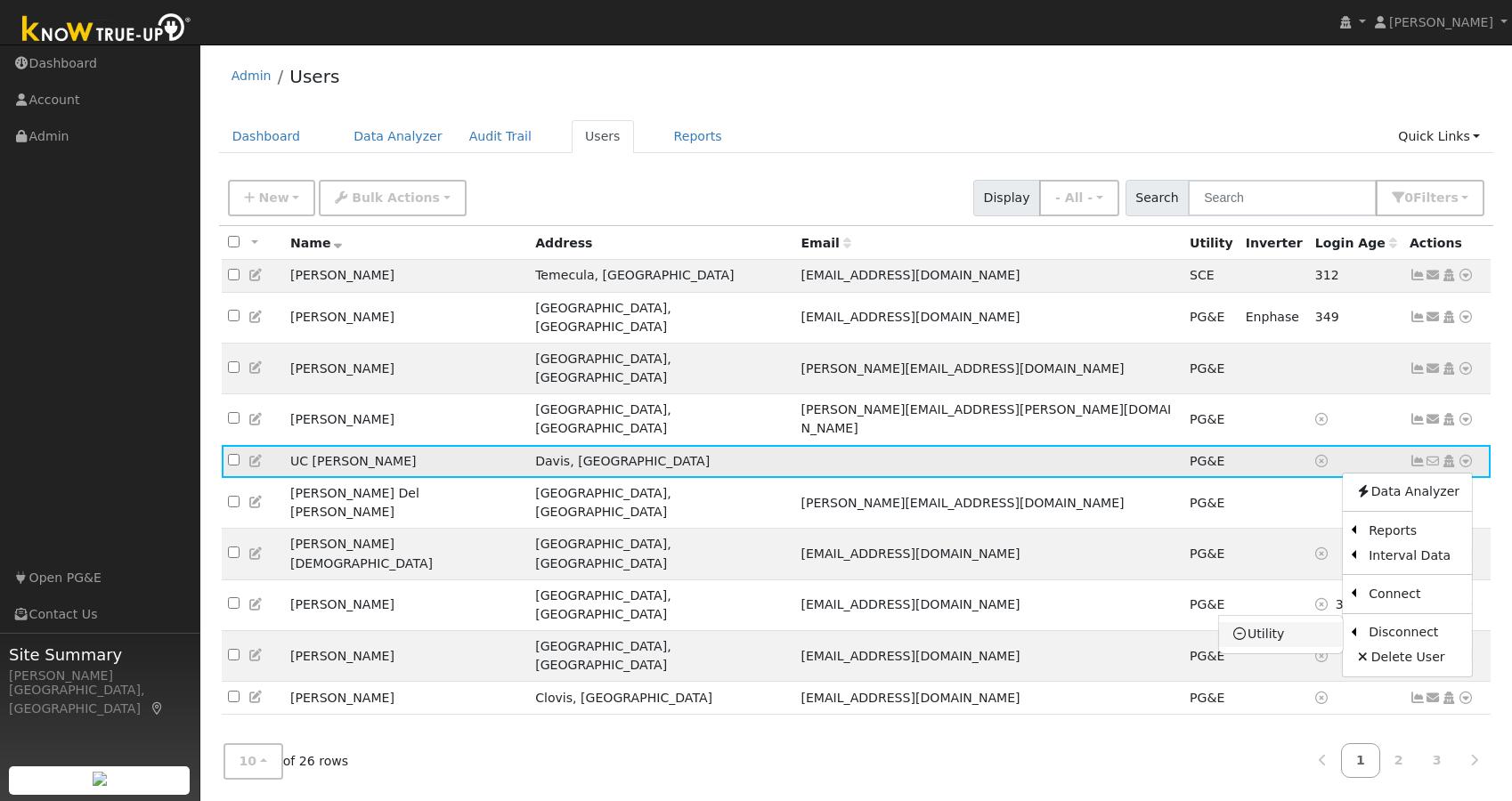
click at [1265, 622] on link "Utility" at bounding box center [1280, 634] width 123 height 25
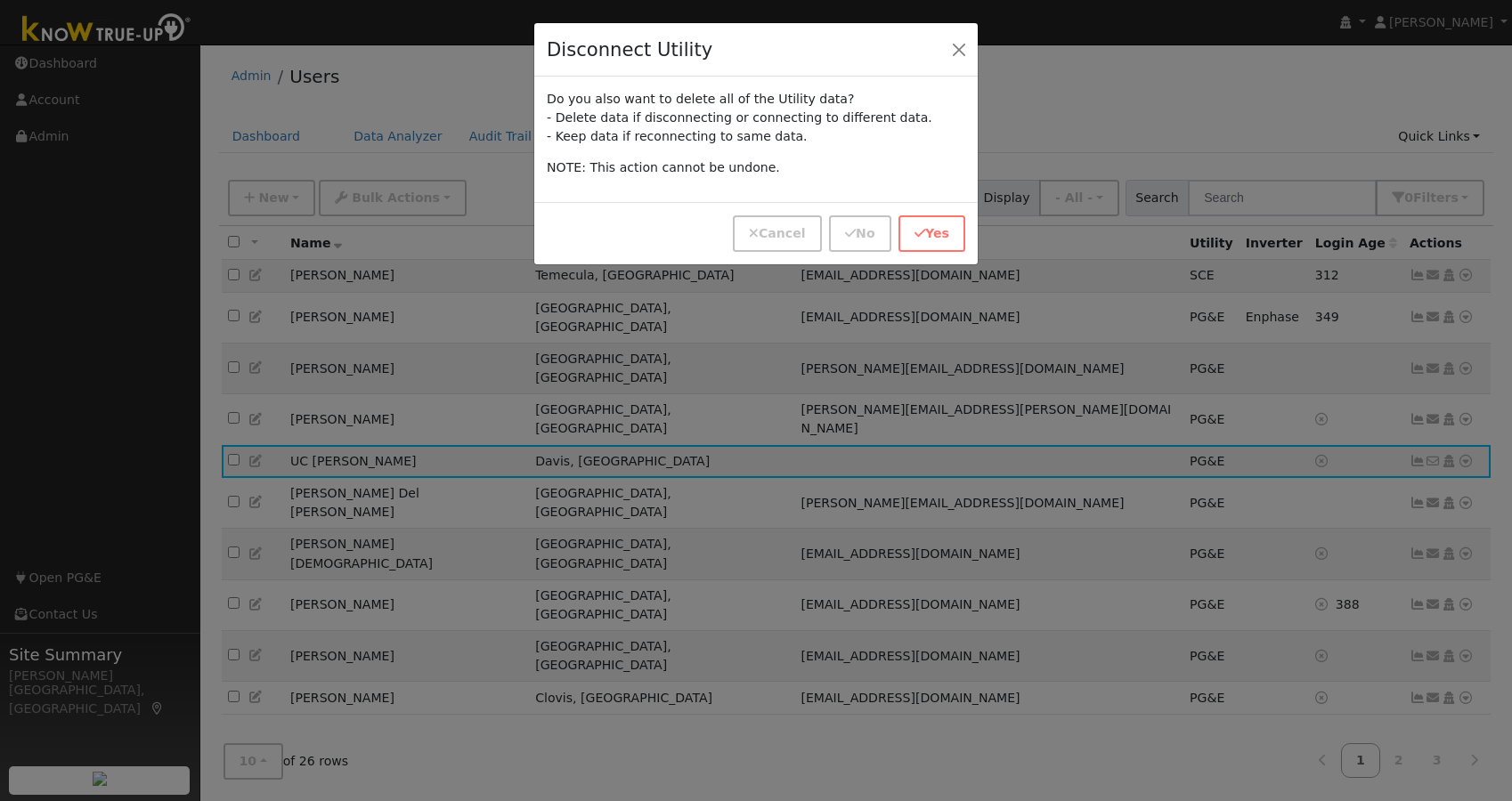
drag, startPoint x: 939, startPoint y: 238, endPoint x: 840, endPoint y: 307, distance: 120.7
click at [840, 307] on div "Disconnect Utility Do you also want to delete all of the Utility data? - Delete…" at bounding box center [756, 400] width 1512 height 801
click at [929, 234] on button "Yes" at bounding box center [931, 234] width 67 height 37
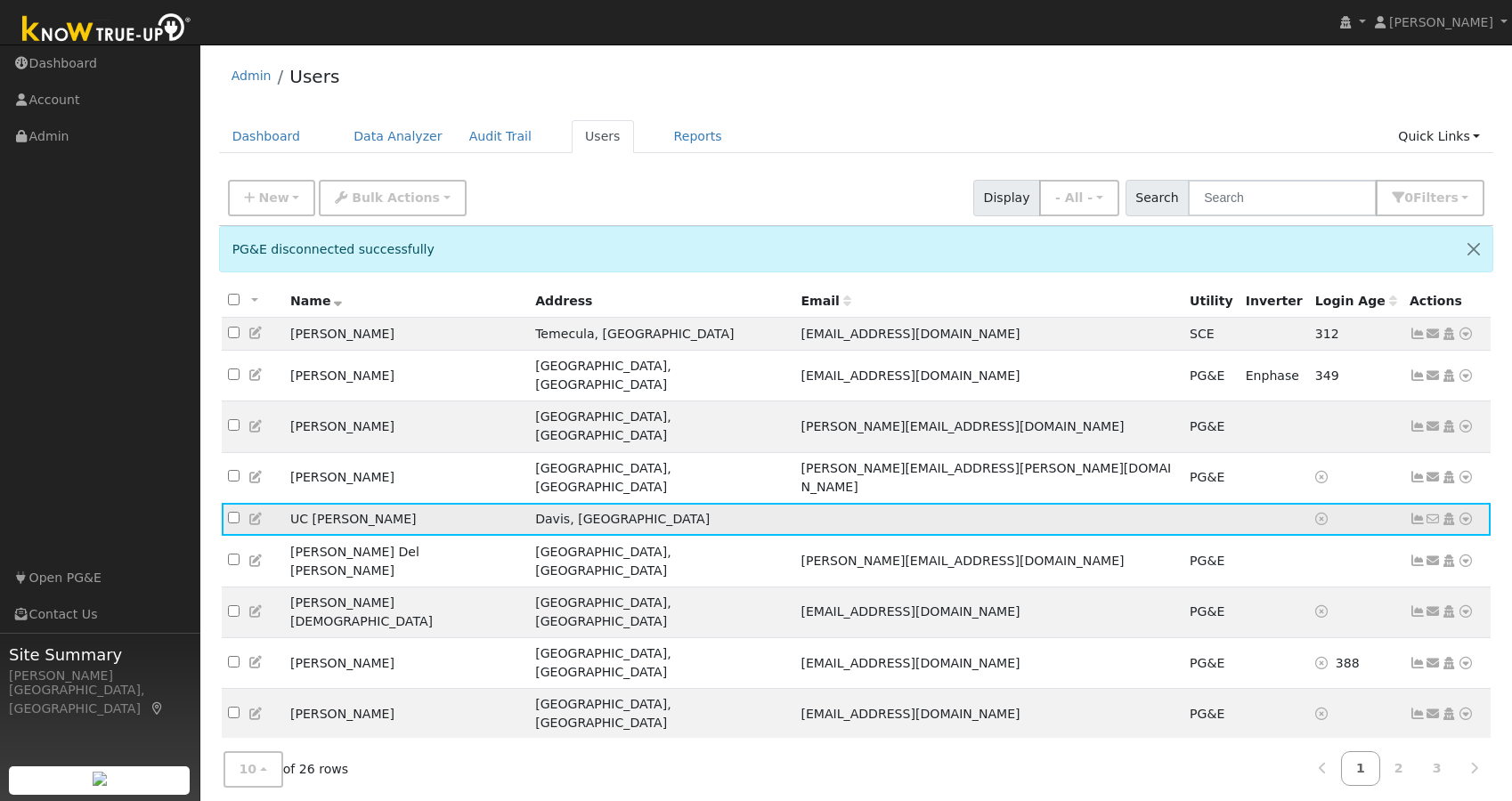
click at [1465, 512] on icon at bounding box center [1466, 519] width 16 height 13
click at [1269, 642] on link "Utility" at bounding box center [1280, 654] width 123 height 25
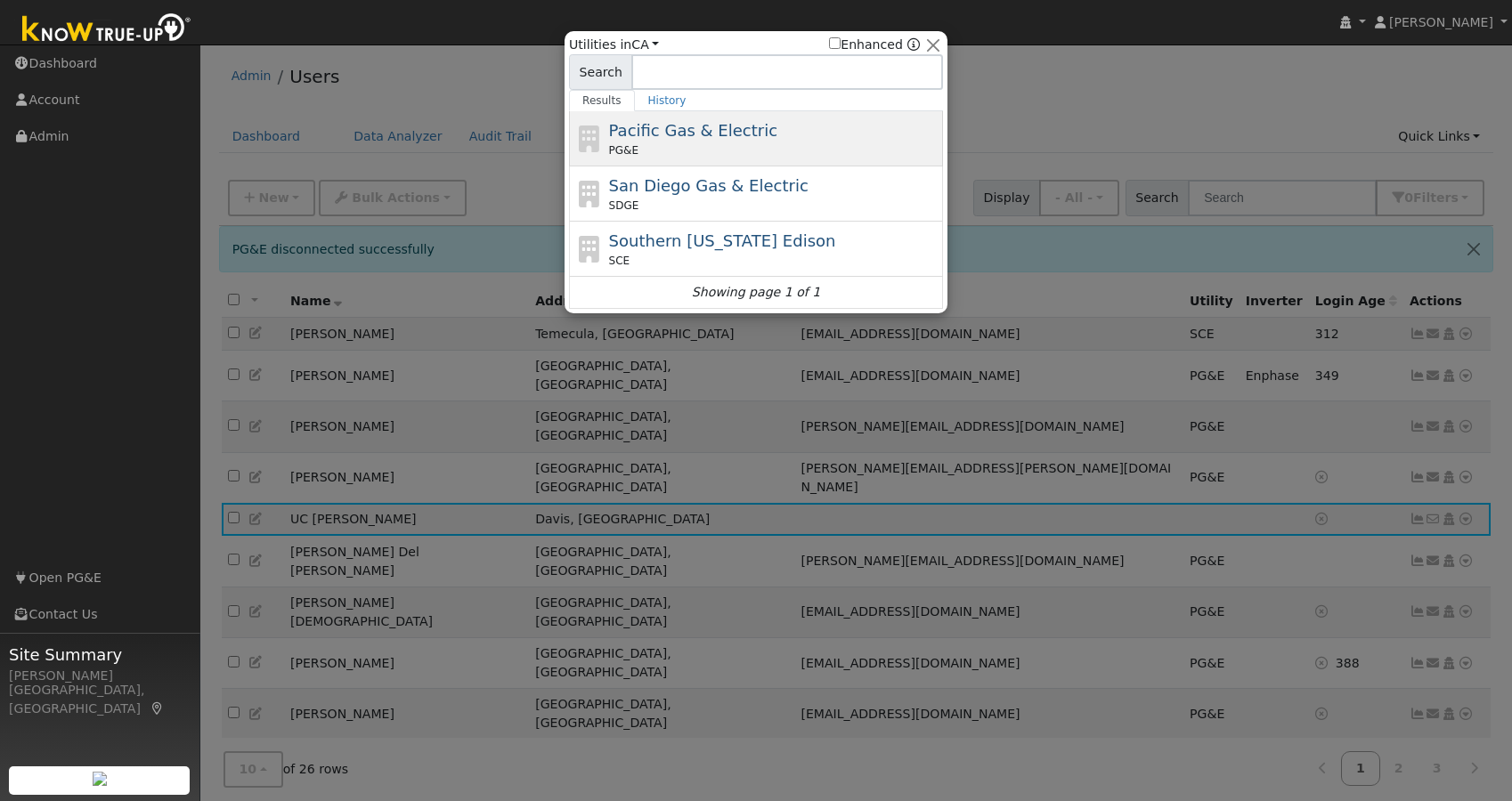
click at [658, 125] on span "Pacific Gas & Electric" at bounding box center [693, 131] width 168 height 18
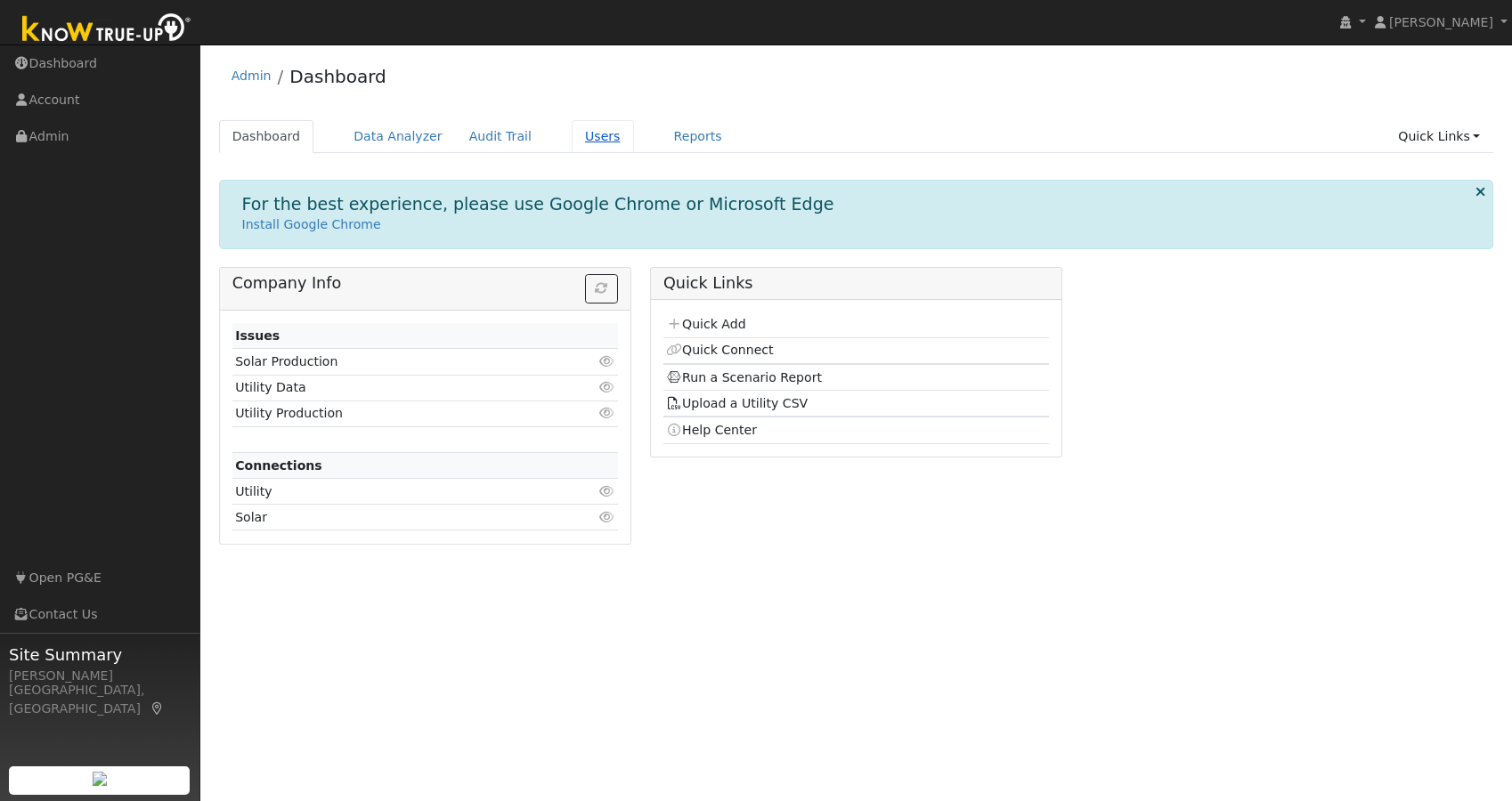
click at [581, 142] on link "Users" at bounding box center [603, 137] width 62 height 33
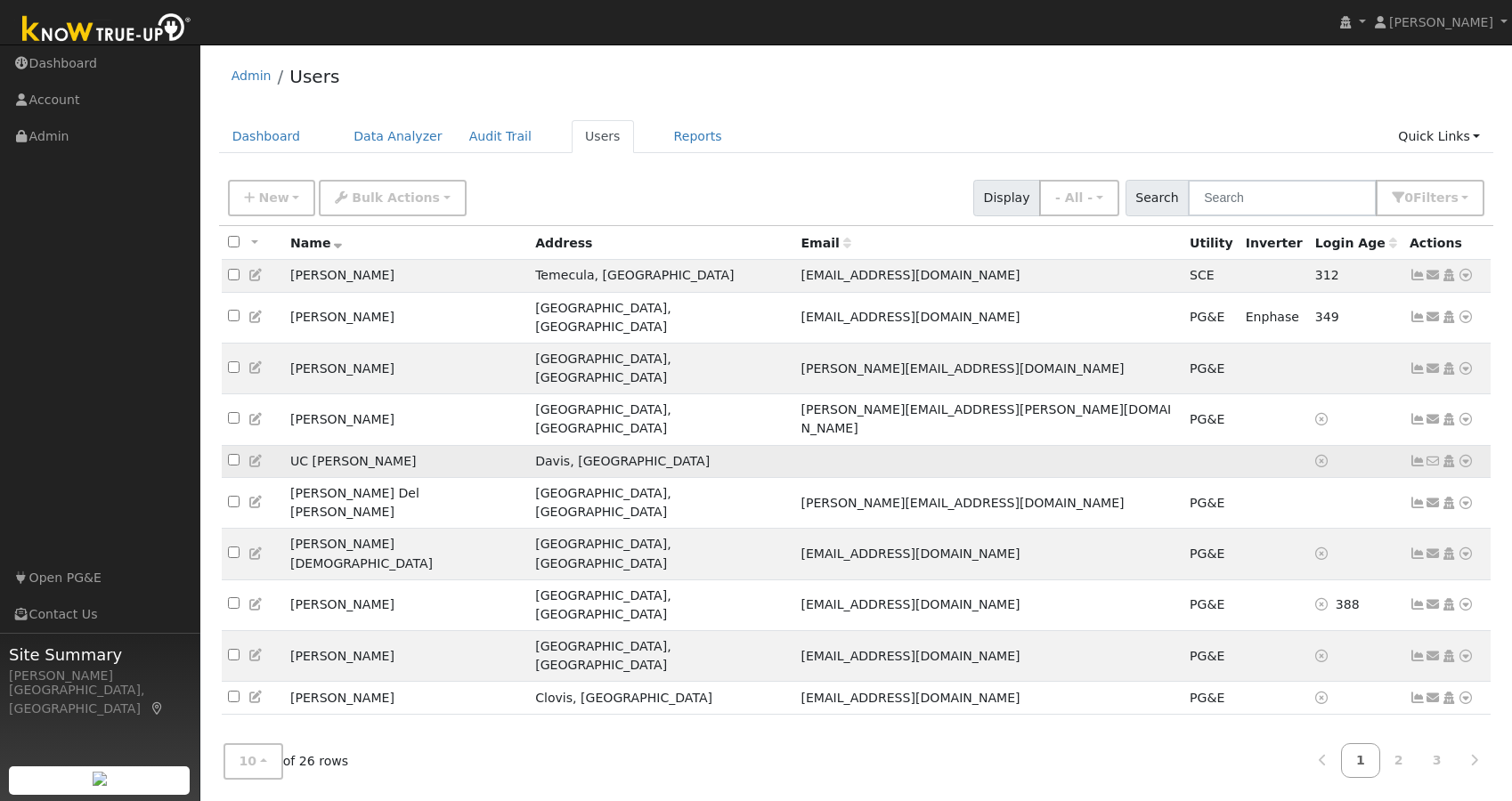
drag, startPoint x: 1467, startPoint y: 413, endPoint x: 1429, endPoint y: 409, distance: 38.2
click at [1467, 455] on icon at bounding box center [1466, 461] width 16 height 13
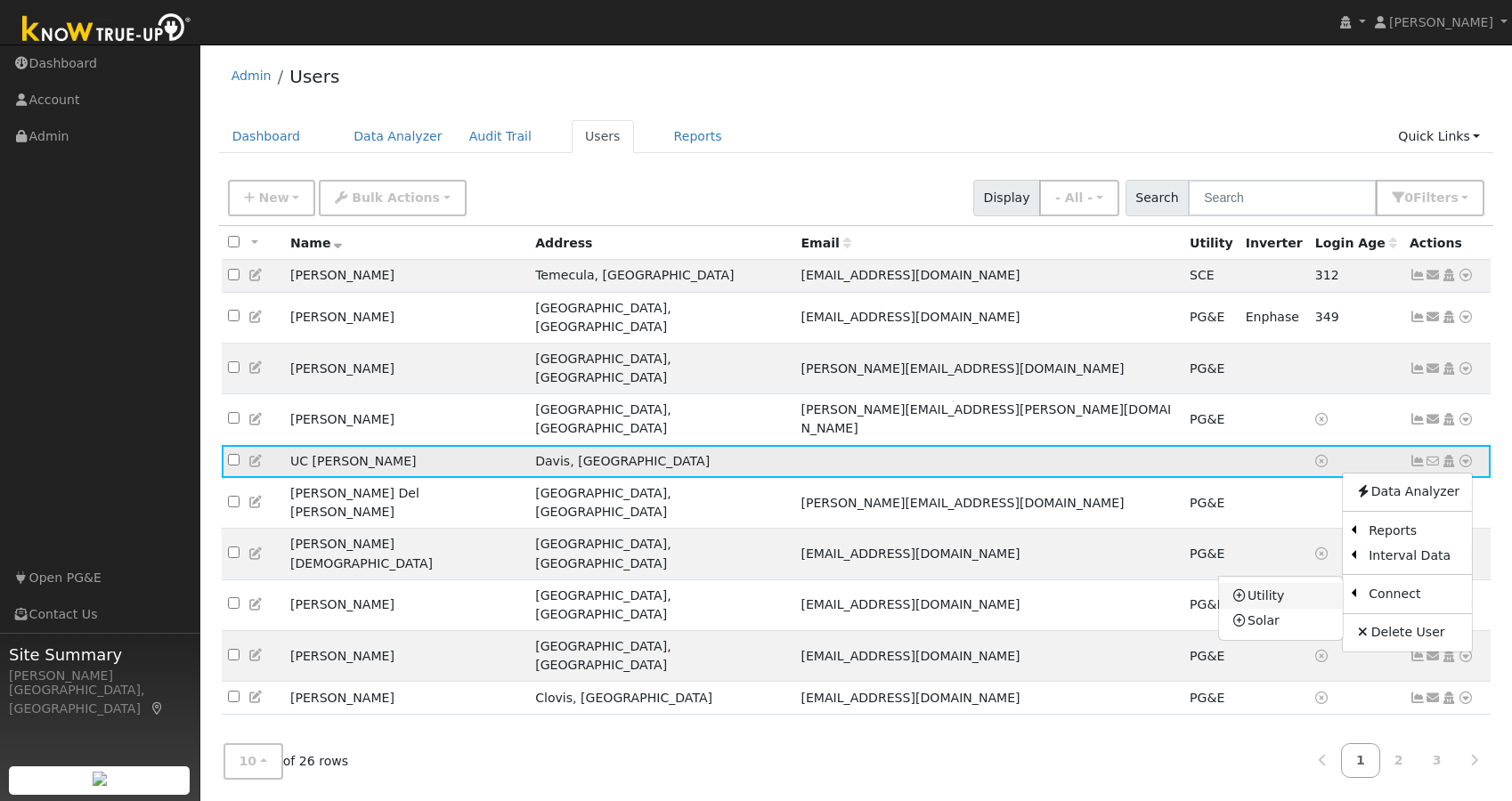
click at [1288, 583] on link "Utility" at bounding box center [1280, 595] width 123 height 25
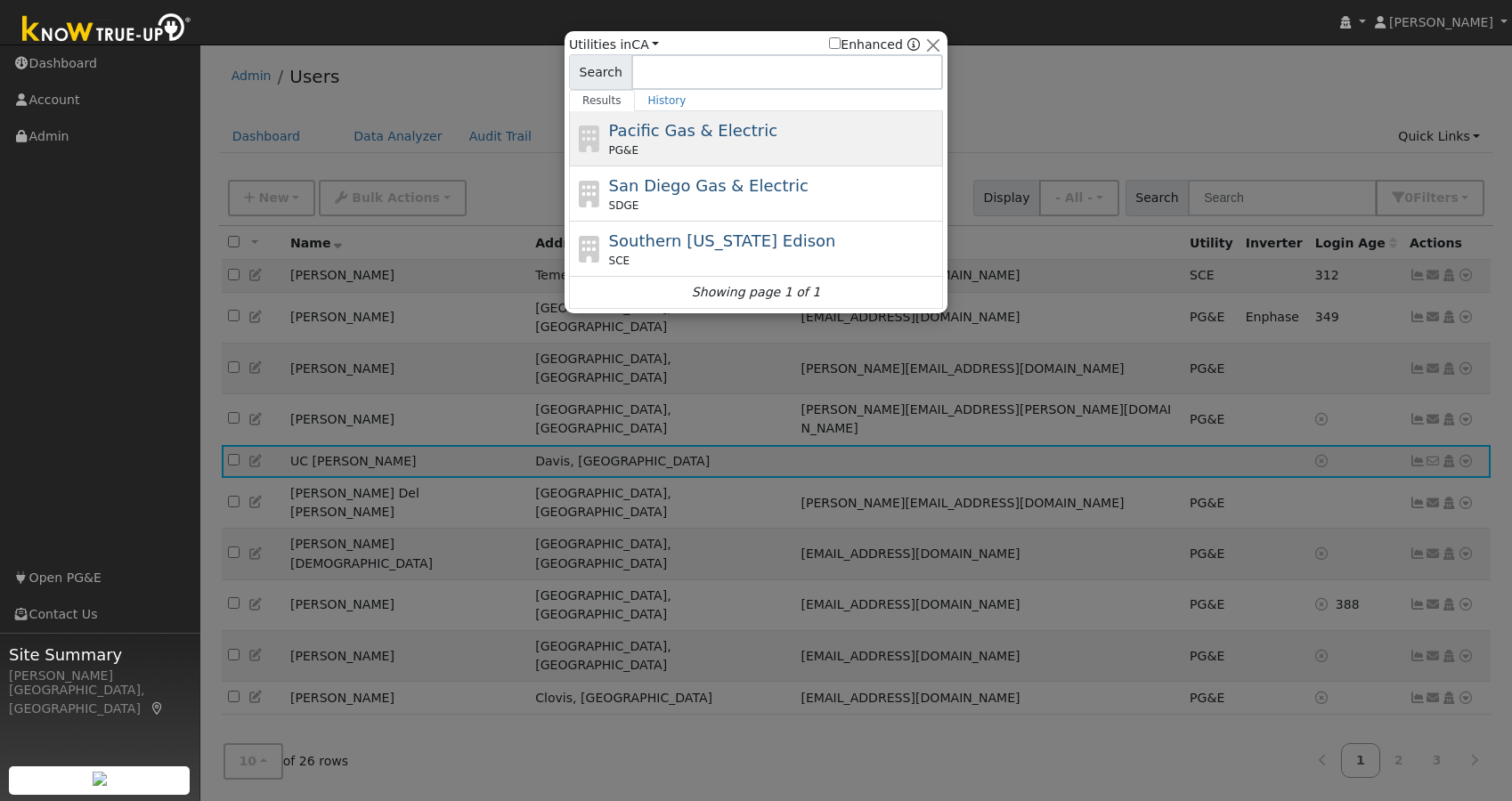
click at [653, 143] on div "PG&E" at bounding box center [775, 151] width 331 height 16
